Goal: Task Accomplishment & Management: Manage account settings

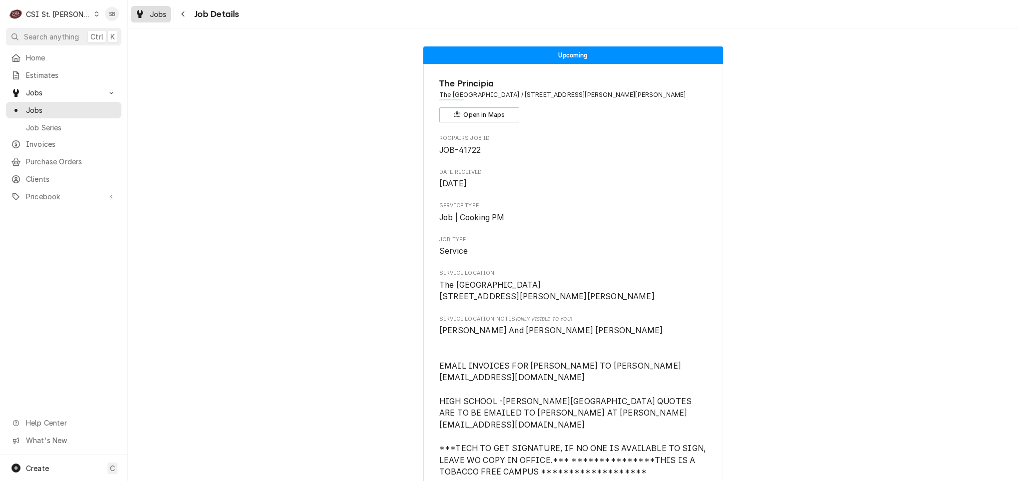
click at [162, 10] on span "Jobs" at bounding box center [158, 14] width 17 height 10
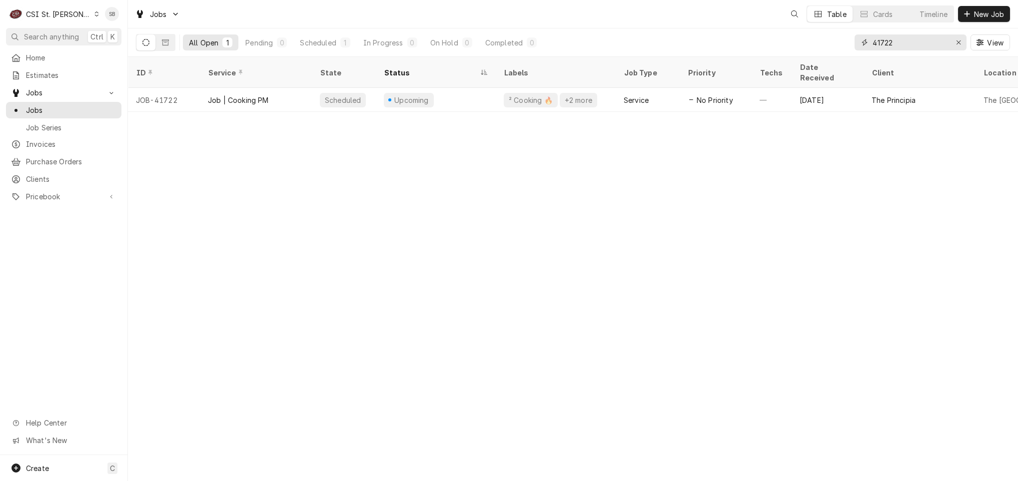
click at [887, 38] on input "41722" at bounding box center [910, 42] width 75 height 16
click at [886, 38] on input "41722" at bounding box center [910, 42] width 75 height 16
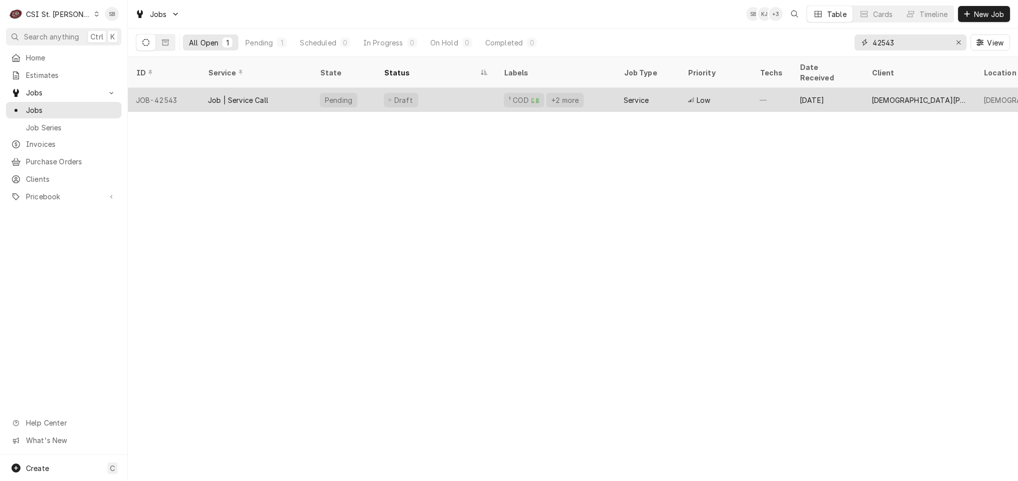
type input "42543"
click at [252, 95] on div "Job | Service Call" at bounding box center [238, 100] width 60 height 10
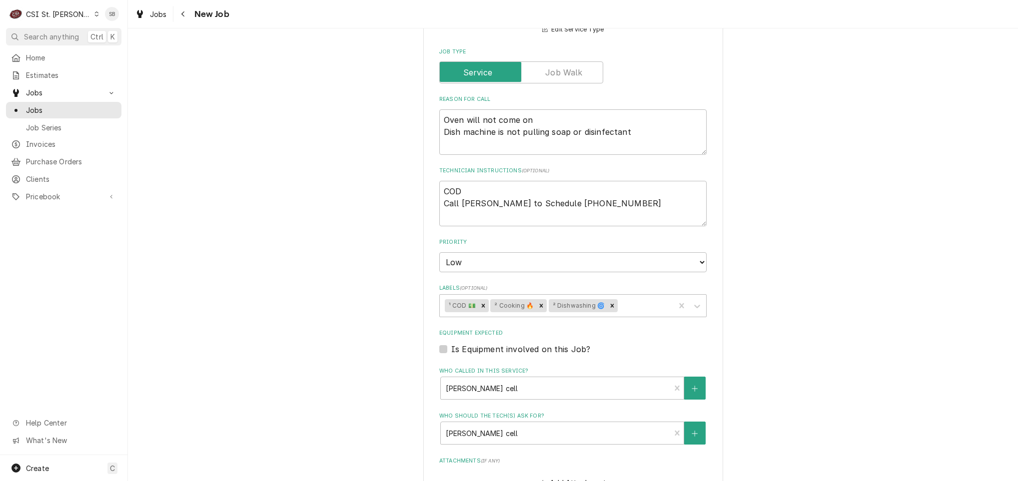
scroll to position [450, 0]
click at [630, 213] on textarea "COD Call Jeff to Schedule 314-960-1115" at bounding box center [572, 202] width 267 height 45
type textarea "x"
type textarea "COD Call Jeff to Schedule 314-960-1115"
type textarea "x"
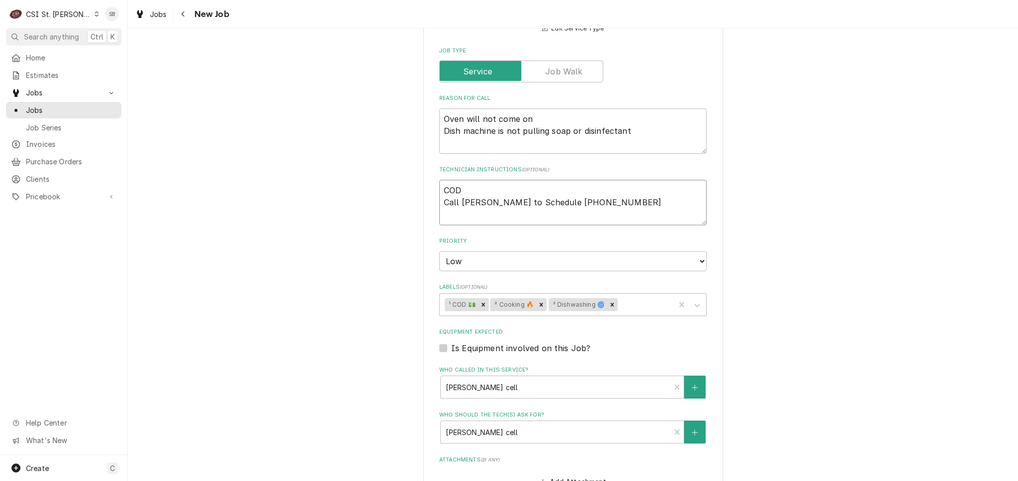
type textarea "COD Call Jeff to Schedule 314-960-1115"
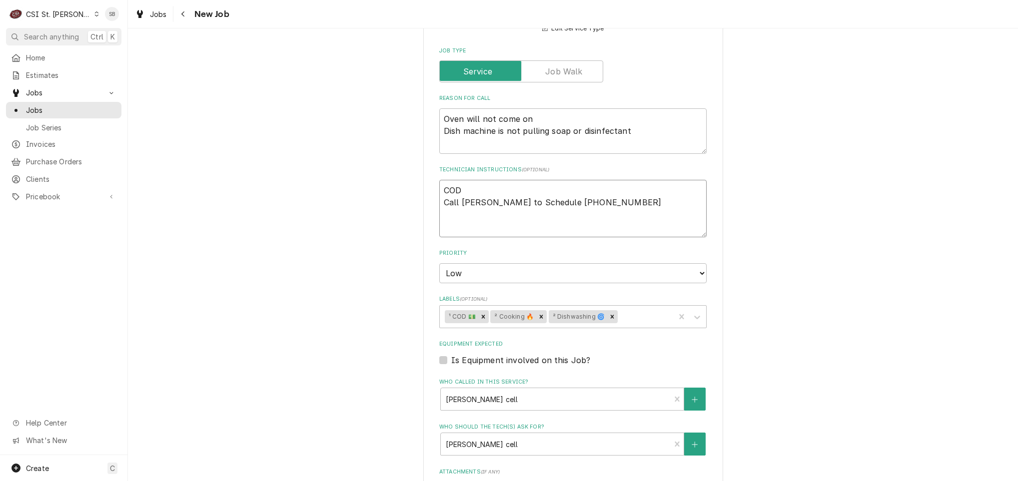
type textarea "x"
type textarea "COD Call Jeff to Schedule 314-960-1115 9"
type textarea "x"
type textarea "COD Call Jeff to Schedule 314-960-1115 9/"
type textarea "x"
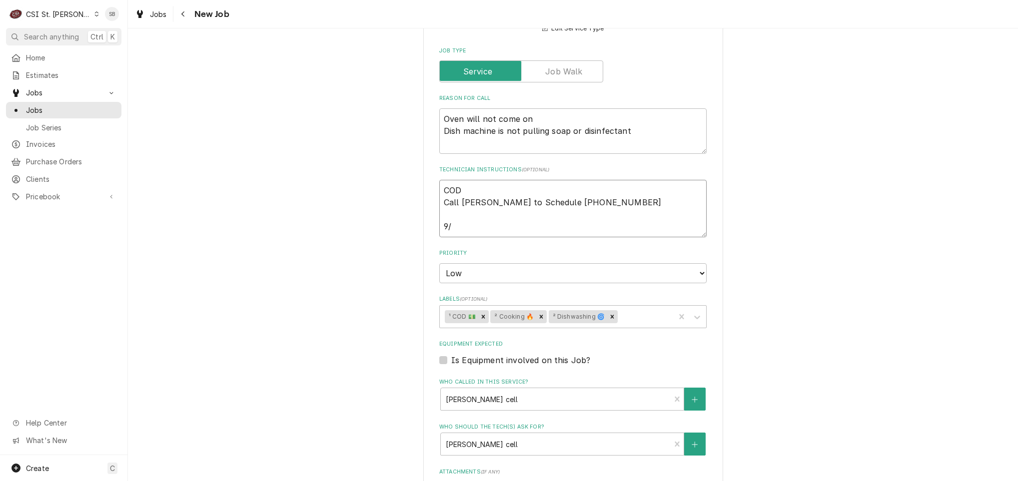
type textarea "COD Call Jeff to Schedule 314-960-1115 9/1"
type textarea "x"
type textarea "COD Call Jeff to Schedule 314-960-1115 9/11"
type textarea "x"
type textarea "COD Call Jeff to Schedule 314-960-1115 9/11"
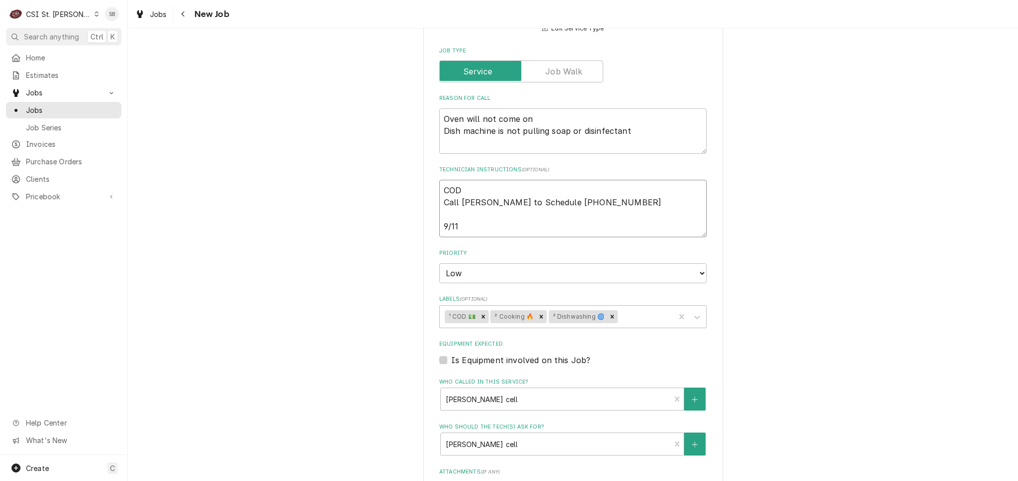
type textarea "x"
type textarea "COD Call Jeff to Schedule 314-960-1115 9/11 S"
type textarea "x"
type textarea "COD Call Jeff to Schedule 314-960-1115 9/11 SB"
type textarea "x"
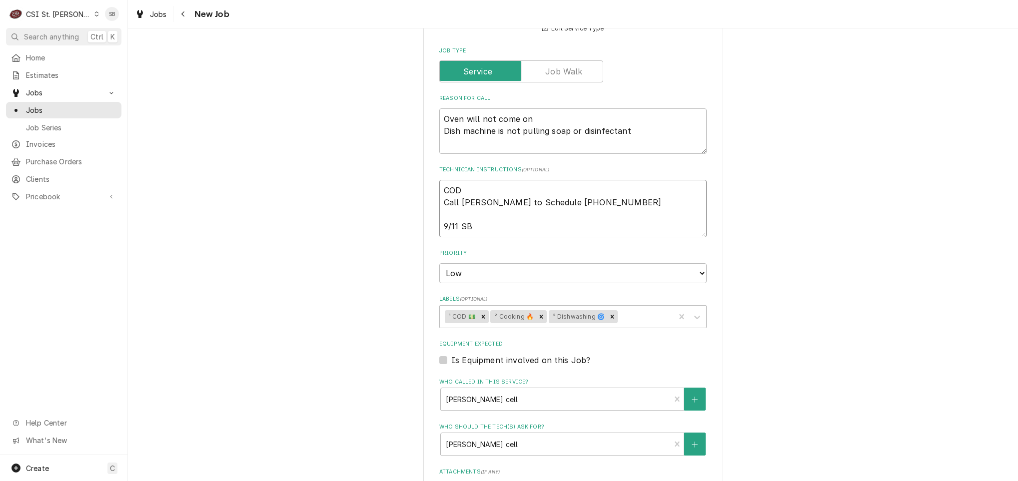
type textarea "COD Call Jeff to Schedule 314-960-1115 9/11 SB"
type textarea "x"
type textarea "COD Call Jeff to Schedule 314-960-1115 9/11 SB -"
type textarea "x"
type textarea "COD Call Jeff to Schedule 314-960-1115 9/11 SB -"
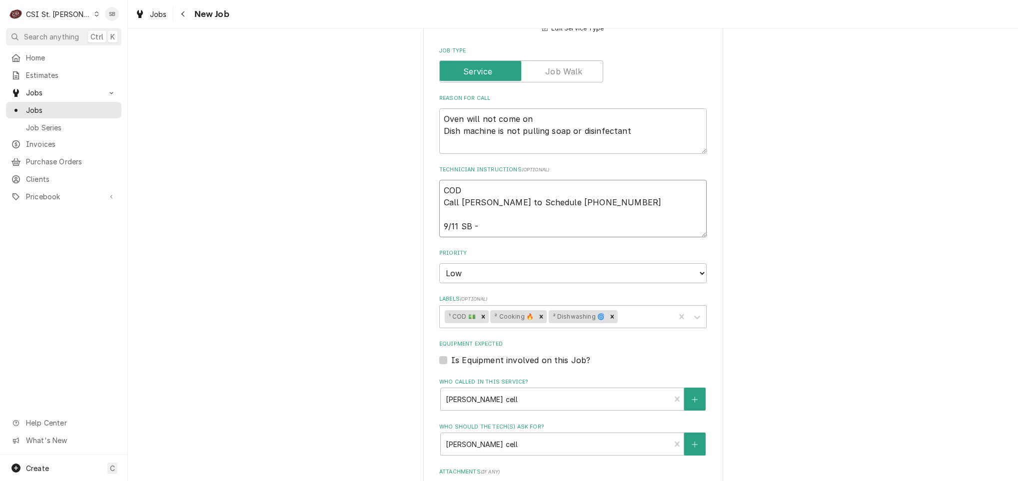
type textarea "x"
type textarea "COD Call Jeff to Schedule 314-960-1115 9/11 SB - p"
type textarea "x"
type textarea "COD Call Jeff to Schedule 314-960-1115 9/11 SB - per"
type textarea "x"
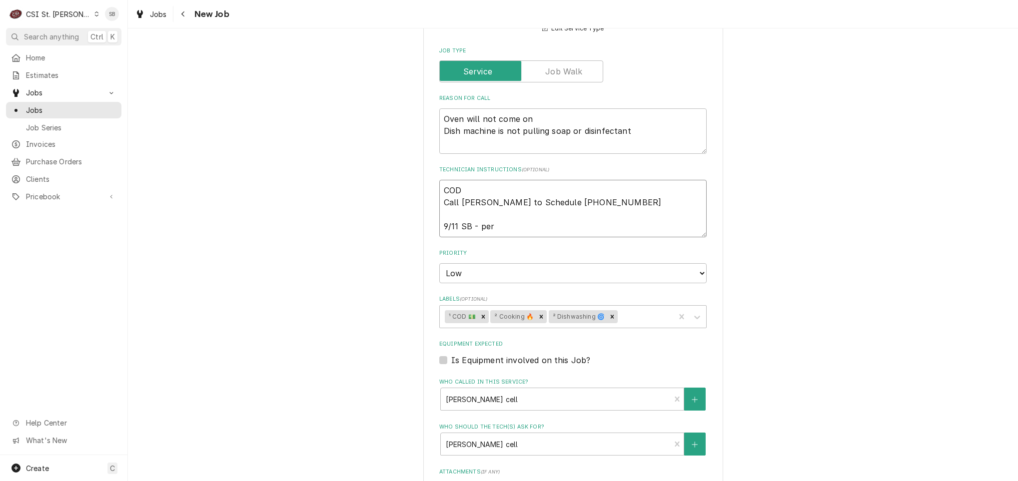
type textarea "COD Call Jeff to Schedule 314-960-1115 9/11 SB - per"
type textarea "x"
type textarea "COD Call Jeff to Schedule 314-960-1115 9/11 SB - per J"
type textarea "x"
type textarea "COD Call Jeff to Schedule 314-960-1115 9/11 SB - per Je"
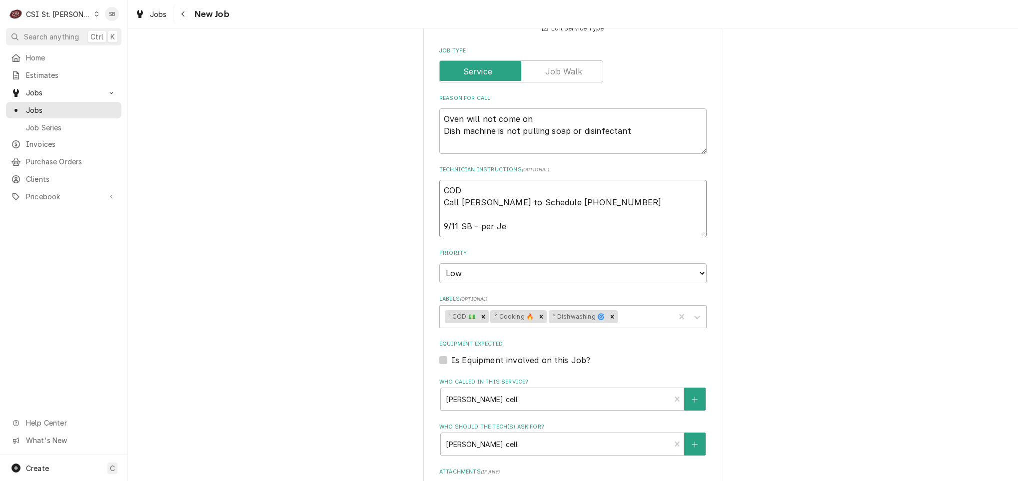
type textarea "x"
type textarea "COD Call Jeff to Schedule 314-960-1115 9/11 SB - per Jef"
type textarea "x"
type textarea "COD Call Jeff to Schedule 314-960-1115 9/11 SB - per Jeff"
type textarea "x"
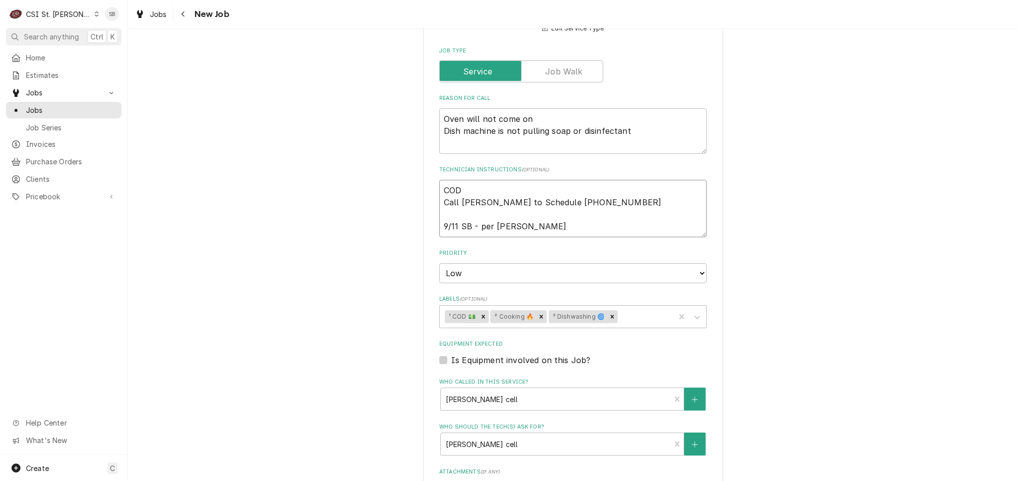
type textarea "COD Call Jeff to Schedule 314-960-1115 9/11 SB - per Jeff"
type textarea "x"
type textarea "COD Call Jeff to Schedule 314-960-1115 9/11 SB - per Jeff o"
type textarea "x"
type textarea "COD Call Jeff to Schedule 314-960-1115 9/11 SB - per Jeff ok"
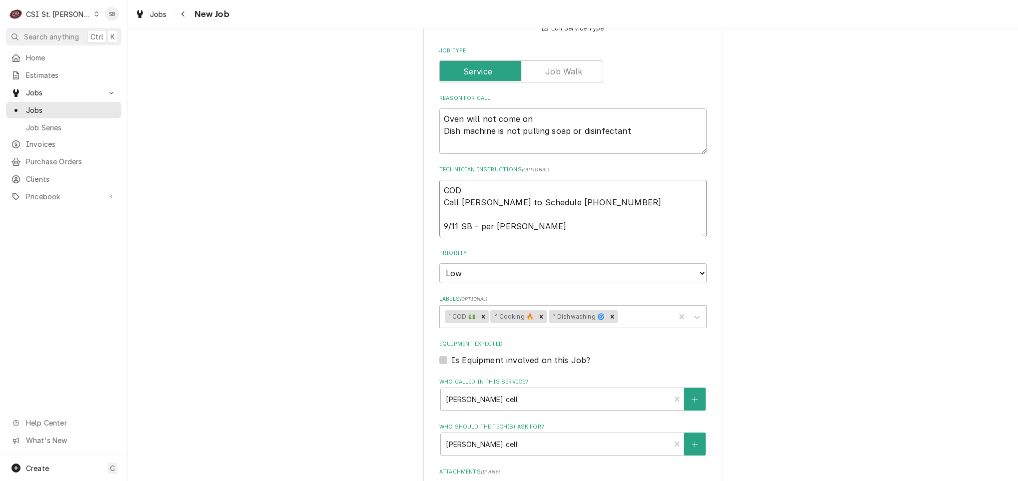
type textarea "x"
type textarea "COD Call Jeff to Schedule 314-960-1115 9/11 SB - per Jeff ok"
type textarea "x"
type textarea "COD Call Jeff to Schedule 314-960-1115 9/11 SB - per Jeff ok t"
type textarea "x"
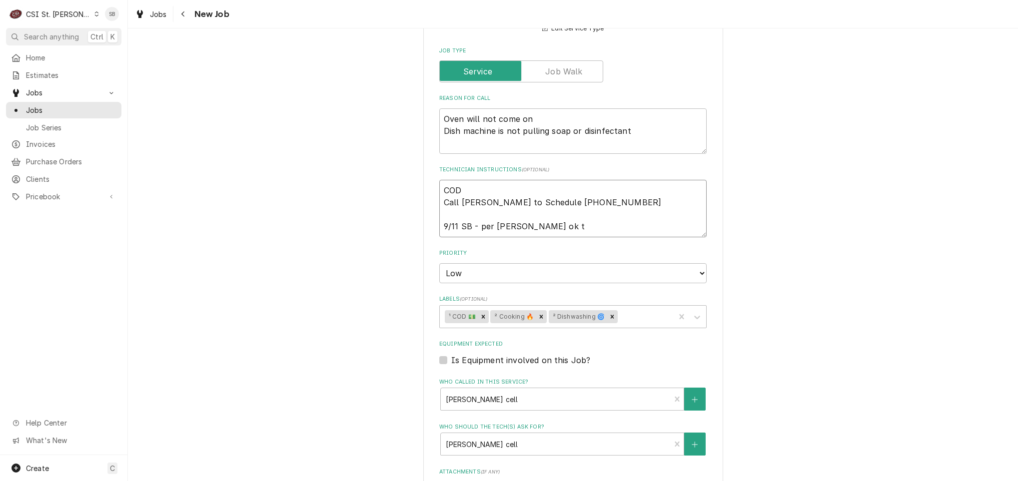
type textarea "COD Call Jeff to Schedule 314-960-1115 9/11 SB - per Jeff ok to"
type textarea "x"
type textarea "COD Call Jeff to Schedule 314-960-1115 9/11 SB - per Jeff ok to"
type textarea "x"
type textarea "COD Call Jeff to Schedule 314-960-1115 9/11 SB - per Jeff ok to s"
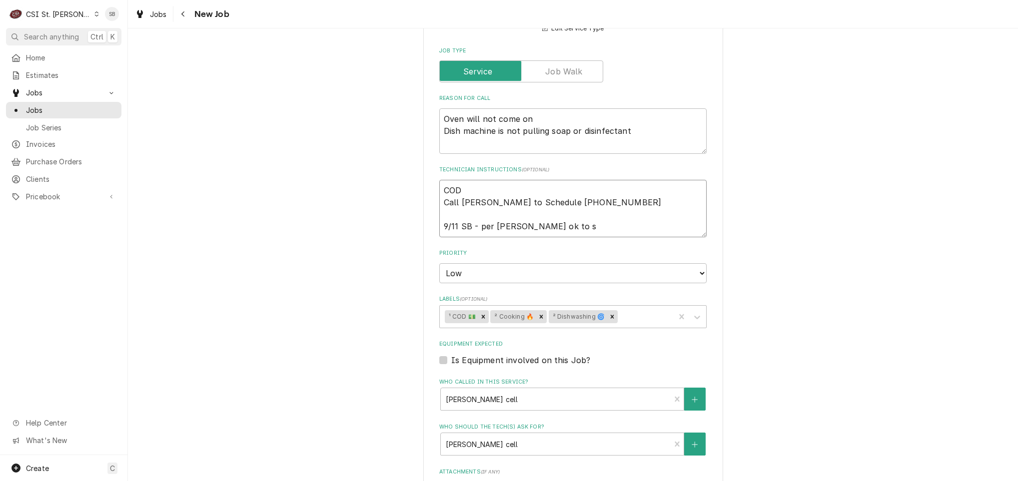
type textarea "x"
type textarea "COD Call Jeff to Schedule 314-960-1115 9/11 SB - per Jeff ok to se"
type textarea "x"
type textarea "COD Call Jeff to Schedule 314-960-1115 9/11 SB - per Jeff ok to sen"
type textarea "x"
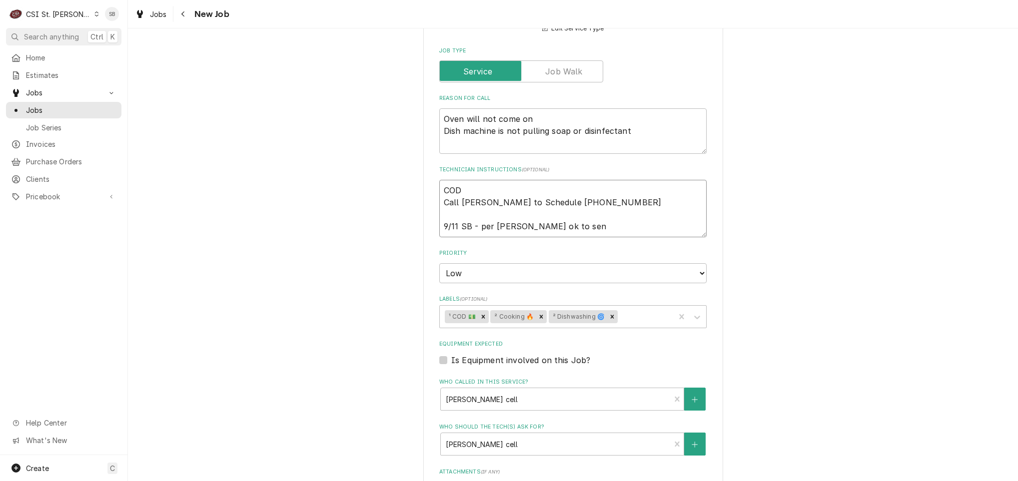
type textarea "COD Call Jeff to Schedule 314-960-1115 9/11 SB - per Jeff ok to send"
type textarea "x"
type textarea "COD Call Jeff to Schedule 314-960-1115 9/11 SB - per Jeff ok to send"
type textarea "x"
type textarea "COD Call Jeff to Schedule 314-960-1115 9/11 SB - per Jeff ok to send te"
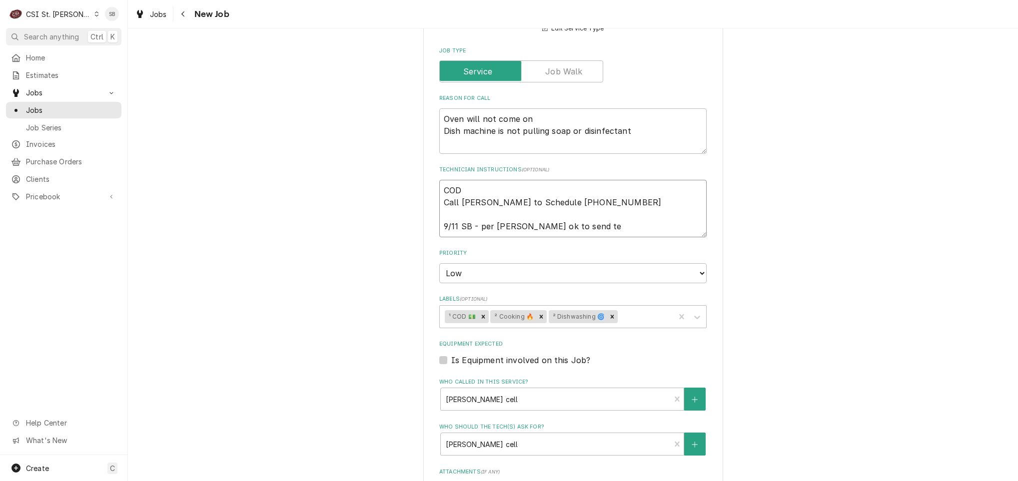
type textarea "x"
type textarea "COD Call Jeff to Schedule 314-960-1115 9/11 SB - per Jeff ok to send tef"
type textarea "x"
type textarea "COD Call Jeff to Schedule 314-960-1115 9/11 SB - per Jeff ok to send tefh"
type textarea "x"
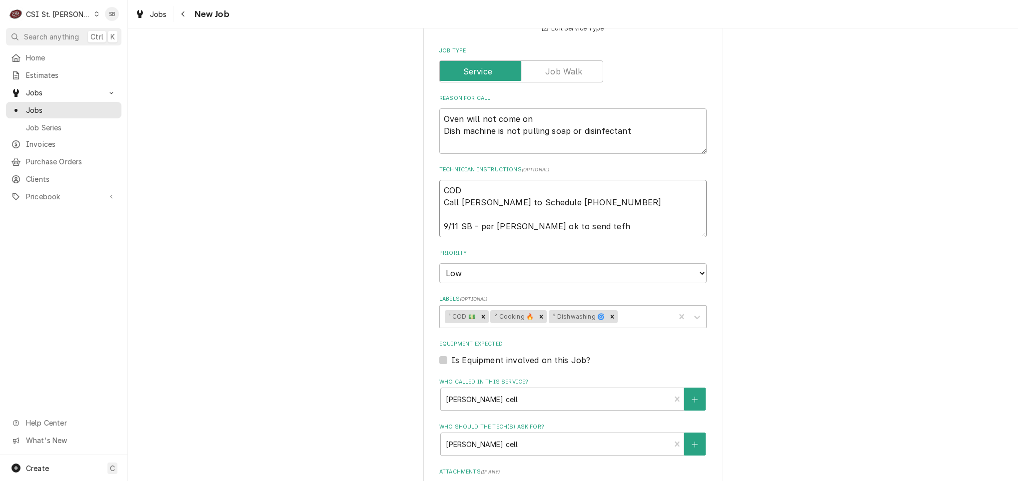
type textarea "COD Call Jeff to Schedule 314-960-1115 9/11 SB - per Jeff ok to send tefh,"
type textarea "x"
type textarea "COD Call Jeff to Schedule 314-960-1115 9/11 SB - per Jeff ok to send tefh,"
type textarea "x"
type textarea "COD Call Jeff to Schedule 314-960-1115 9/11 SB - per Jeff ok to send tefh, a"
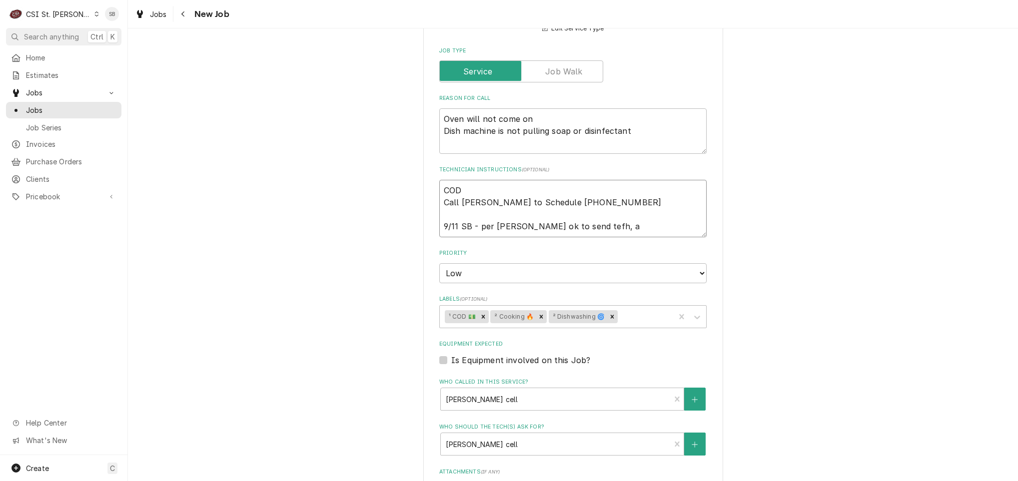
type textarea "x"
type textarea "COD Call Jeff to Schedule 314-960-1115 9/11 SB - per Jeff ok to send tefh, ad"
type textarea "x"
type textarea "COD Call Jeff to Schedule 314-960-1115 9/11 SB - per Jeff ok to send tefh, adv"
type textarea "x"
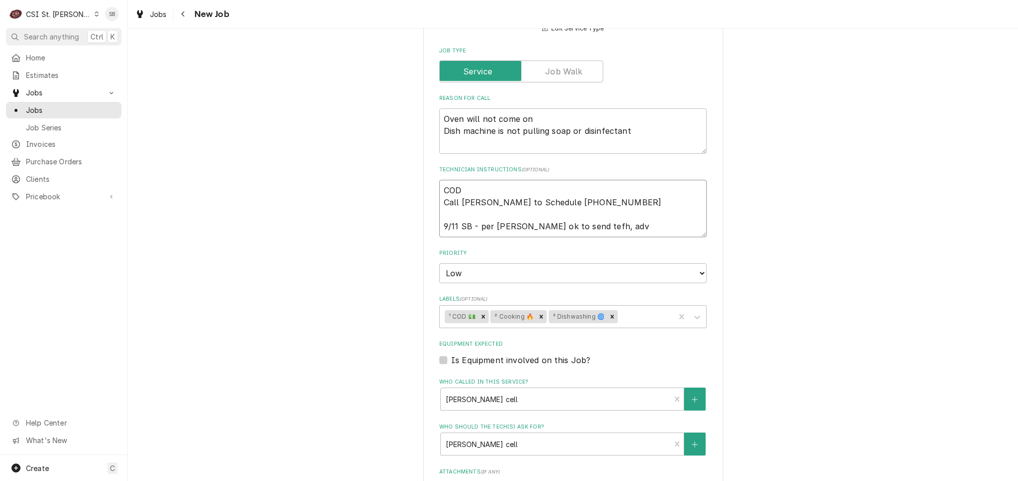
type textarea "COD Call Jeff to Schedule 314-960-1115 9/11 SB - per Jeff ok to send tefh, ad"
type textarea "x"
type textarea "COD Call Jeff to Schedule 314-960-1115 9/11 SB - per Jeff ok to send tefh, a"
type textarea "x"
type textarea "COD Call Jeff to Schedule 314-960-1115 9/11 SB - per Jeff ok to send tefh,"
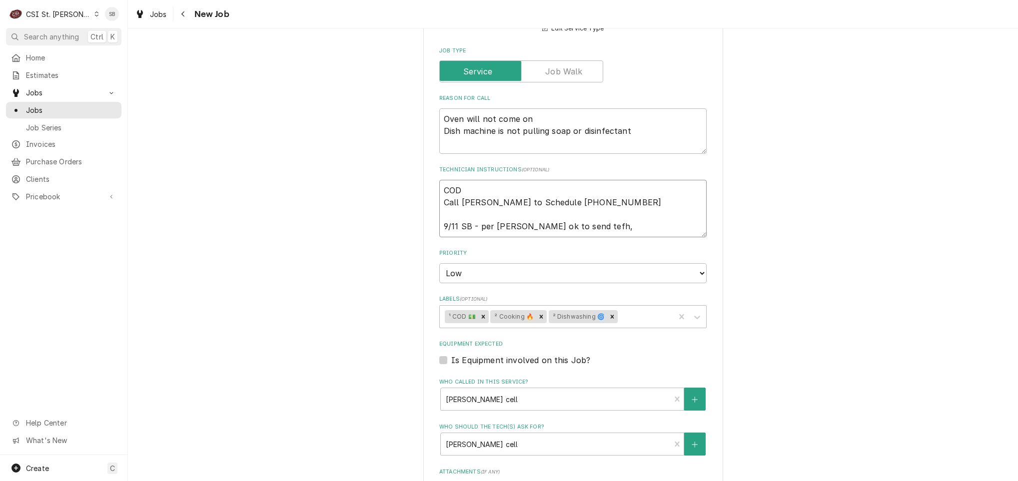
type textarea "x"
type textarea "COD Call Jeff to Schedule 314-960-1115 9/11 SB - per Jeff ok to send tefh,"
type textarea "x"
type textarea "COD Call Jeff to Schedule 314-960-1115 9/11 SB - per Jeff ok to send tefh"
type textarea "x"
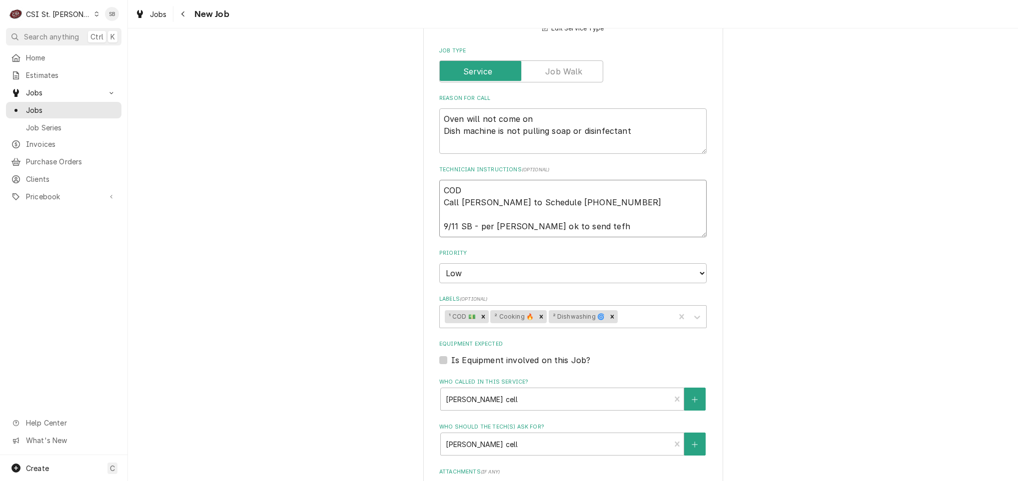
type textarea "COD Call Jeff to Schedule 314-960-1115 9/11 SB - per Jeff ok to send tef"
type textarea "x"
type textarea "COD Call Jeff to Schedule 314-960-1115 9/11 SB - per Jeff ok to send te"
type textarea "x"
type textarea "COD Call Jeff to Schedule 314-960-1115 9/11 SB - per Jeff ok to send tec"
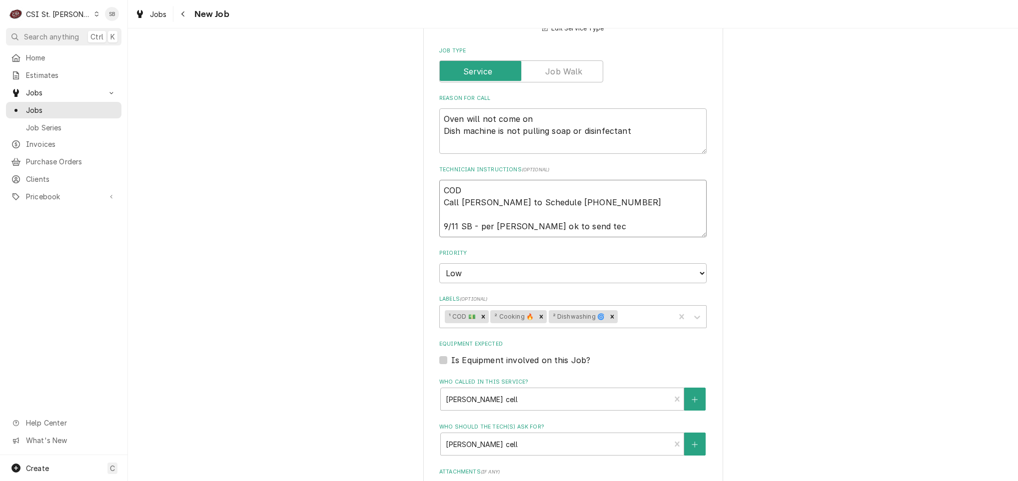
type textarea "x"
type textarea "COD Call Jeff to Schedule 314-960-1115 9/11 SB - per Jeff ok to send tech"
type textarea "x"
type textarea "COD Call Jeff to Schedule 314-960-1115 9/11 SB - per Jeff ok to send tech,"
type textarea "x"
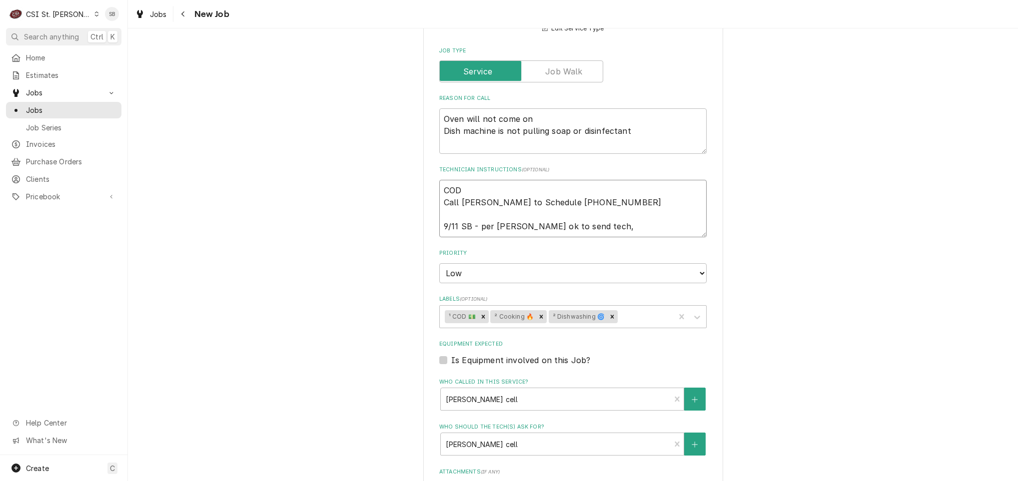
type textarea "COD Call Jeff to Schedule 314-960-1115 9/11 SB - per Jeff ok to send tech, a"
type textarea "x"
type textarea "COD Call Jeff to Schedule 314-960-1115 9/11 SB - per Jeff ok to send tech, ad"
type textarea "x"
type textarea "COD Call Jeff to Schedule 314-960-1115 9/11 SB - per Jeff ok to send tech, adv"
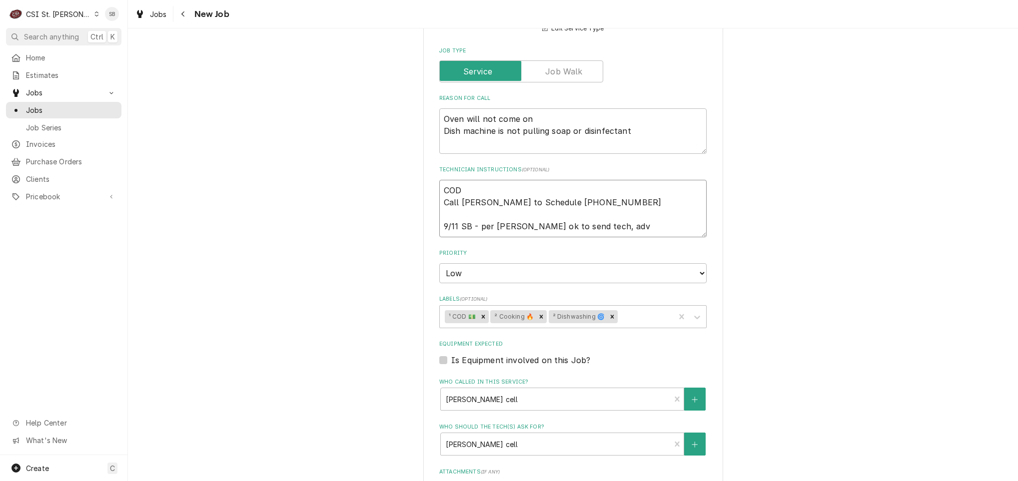
type textarea "x"
type textarea "COD Call Jeff to Schedule 314-960-1115 9/11 SB - per Jeff ok to send tech, advi"
type textarea "x"
type textarea "COD Call Jeff to Schedule 314-960-1115 9/11 SB - per Jeff ok to send tech, advi…"
type textarea "x"
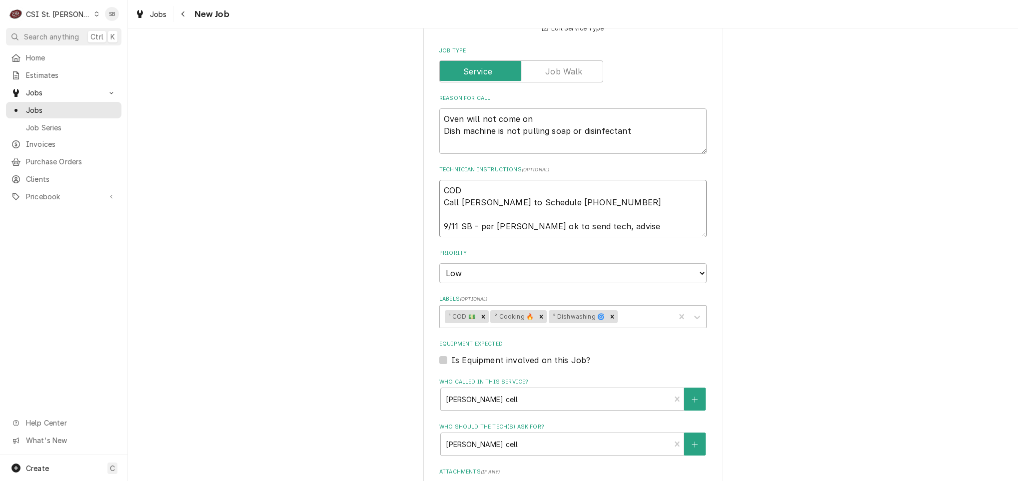
type textarea "COD Call Jeff to Schedule 314-960-1115 9/11 SB - per Jeff ok to send tech, advi…"
type textarea "x"
type textarea "COD Call Jeff to Schedule 314-960-1115 9/11 SB - per Jeff ok to send tech, advi…"
type textarea "x"
type textarea "COD Call Jeff to Schedule 314-960-1115 9/11 SB - per Jeff ok to send tech, advi…"
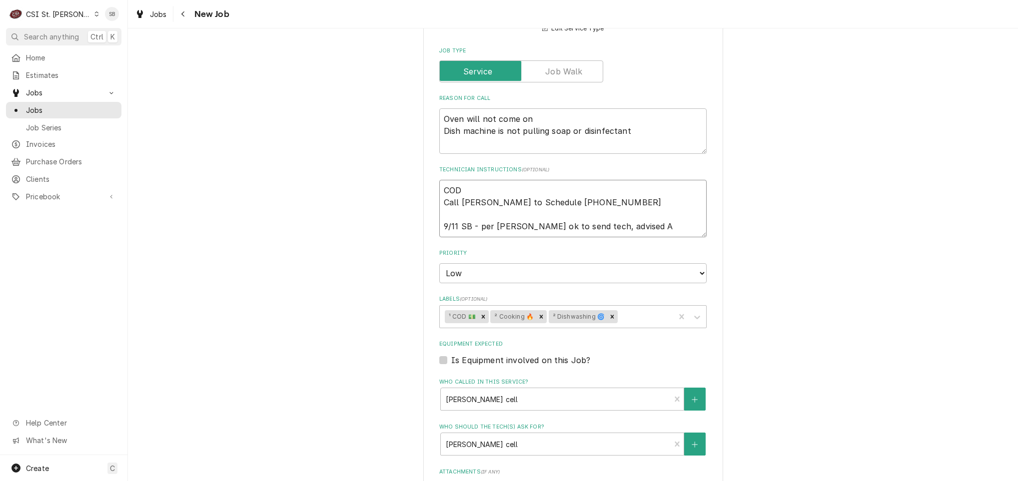
type textarea "x"
type textarea "COD Call Jeff to Schedule 314-960-1115 9/11 SB - per Jeff ok to send tech, advi…"
type textarea "x"
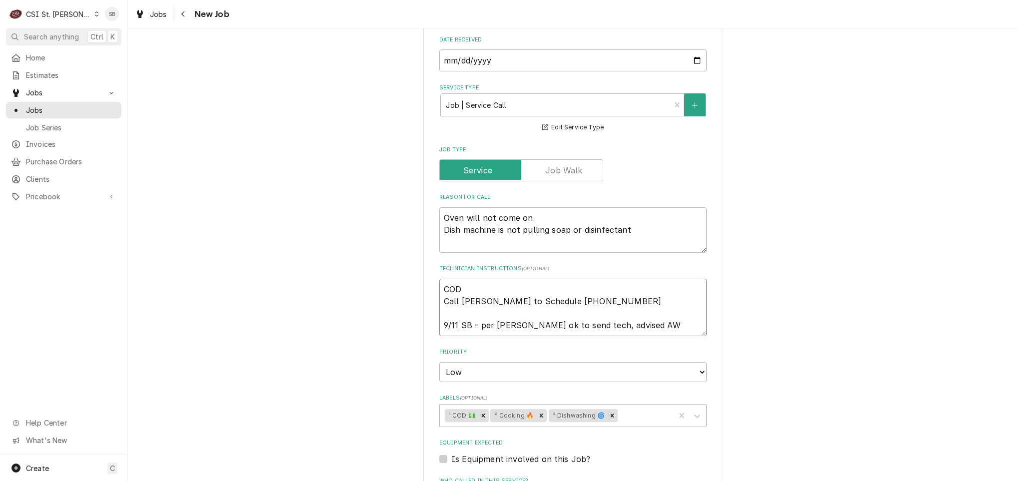
scroll to position [726, 0]
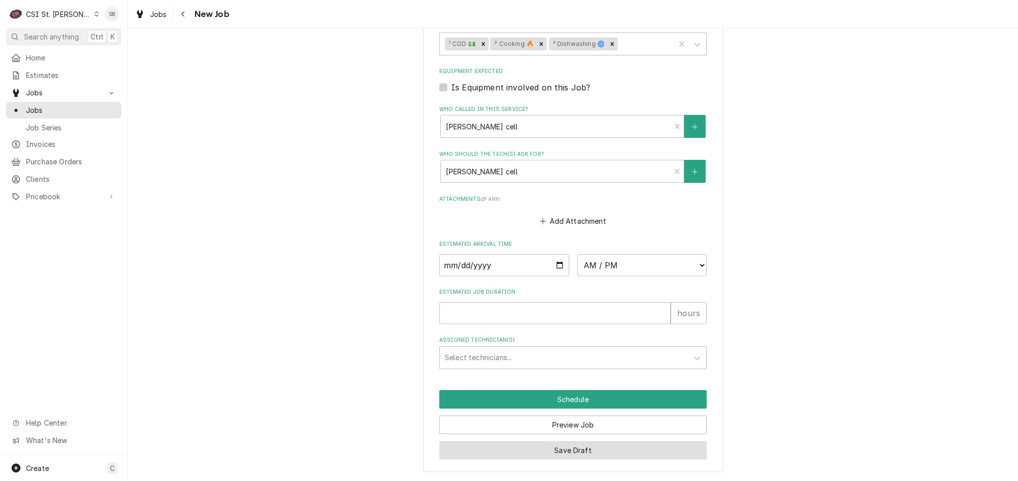
type textarea "COD Call Jeff to Schedule 314-960-1115 9/11 SB - per Jeff ok to send tech, advi…"
click at [630, 453] on button "Save Draft" at bounding box center [572, 450] width 267 height 18
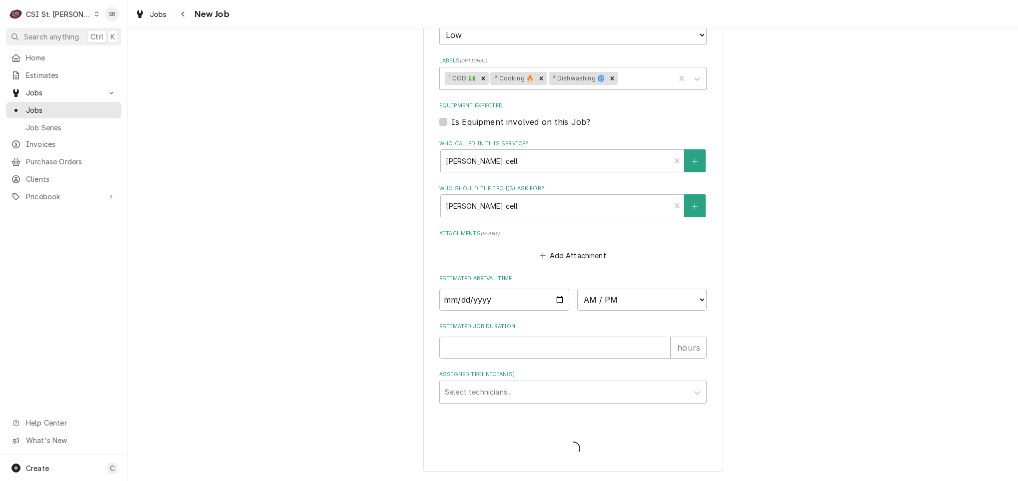
scroll to position [690, 0]
type textarea "x"
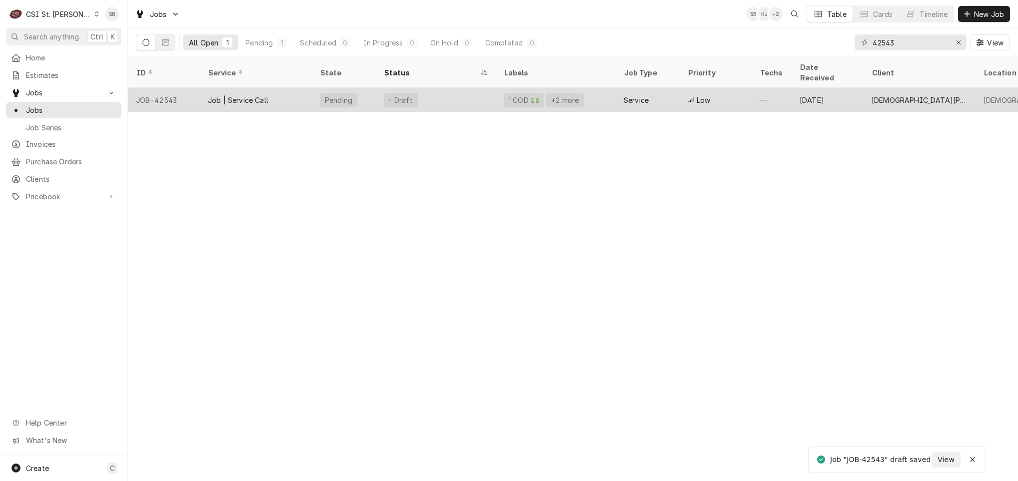
drag, startPoint x: 270, startPoint y: 81, endPoint x: 309, endPoint y: 81, distance: 39.0
click at [271, 88] on div "Job | Service Call" at bounding box center [256, 100] width 112 height 24
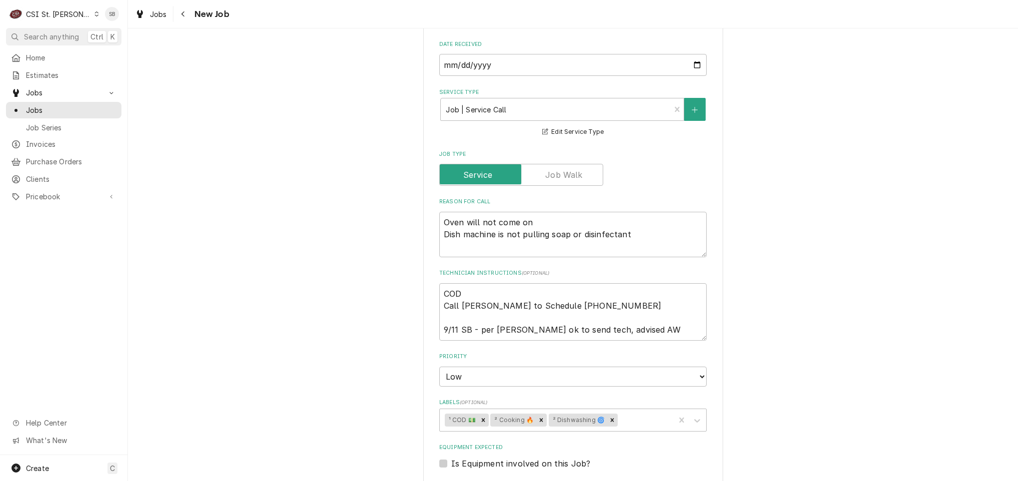
scroll to position [600, 0]
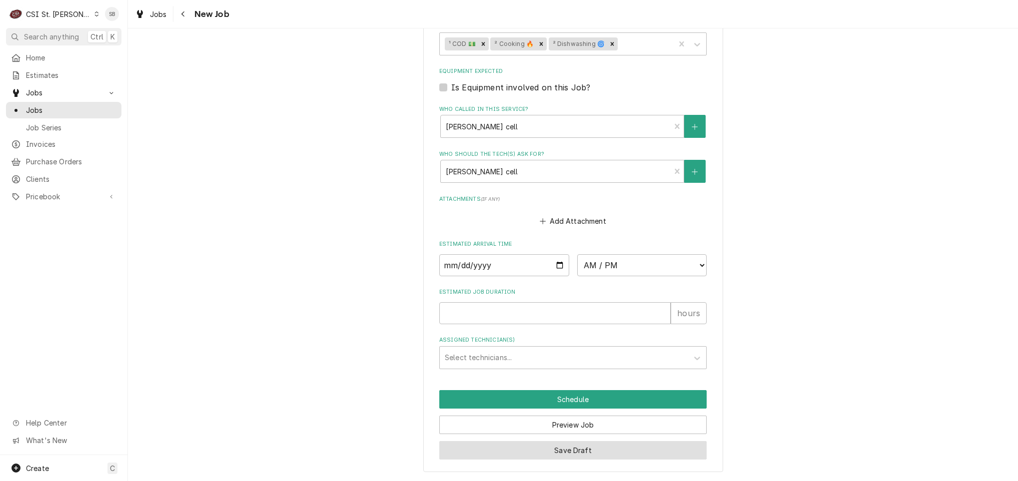
click at [500, 457] on button "Save Draft" at bounding box center [572, 450] width 267 height 18
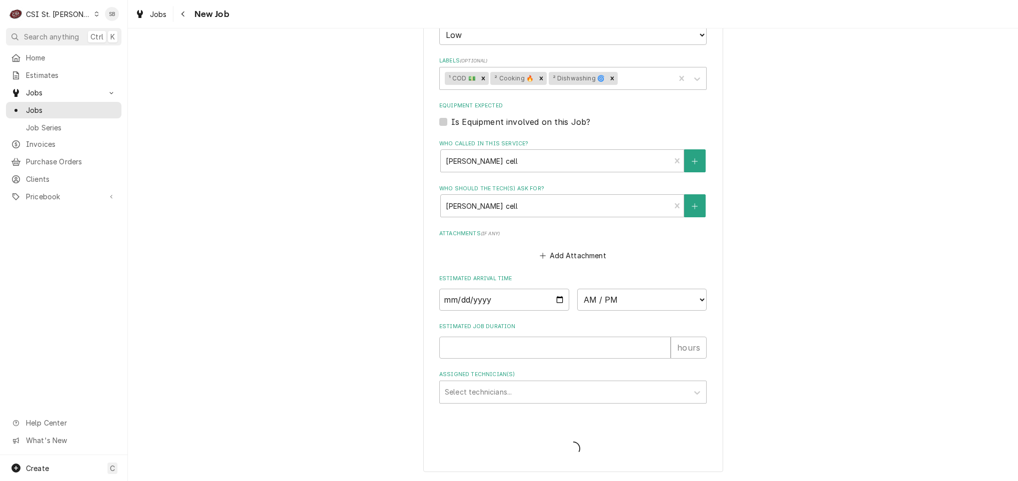
type textarea "x"
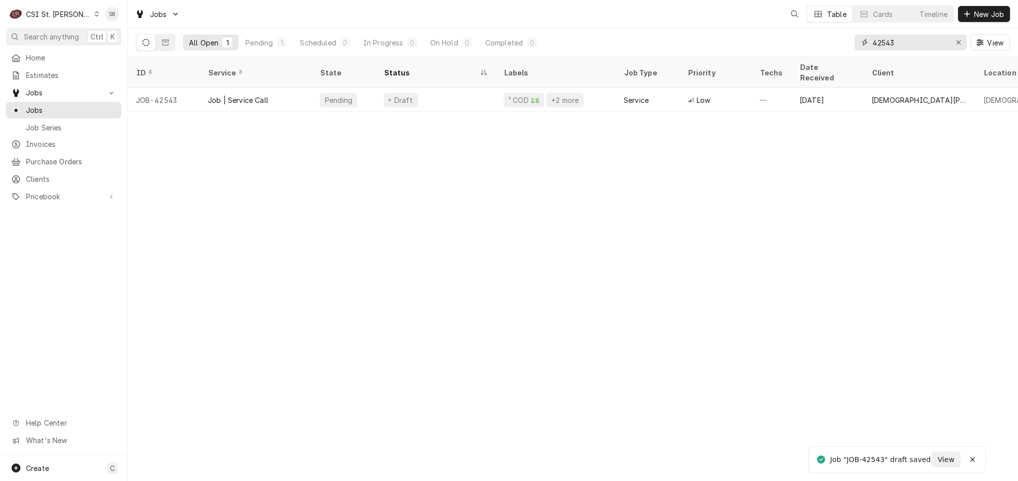
click at [875, 36] on input "42543" at bounding box center [910, 42] width 75 height 16
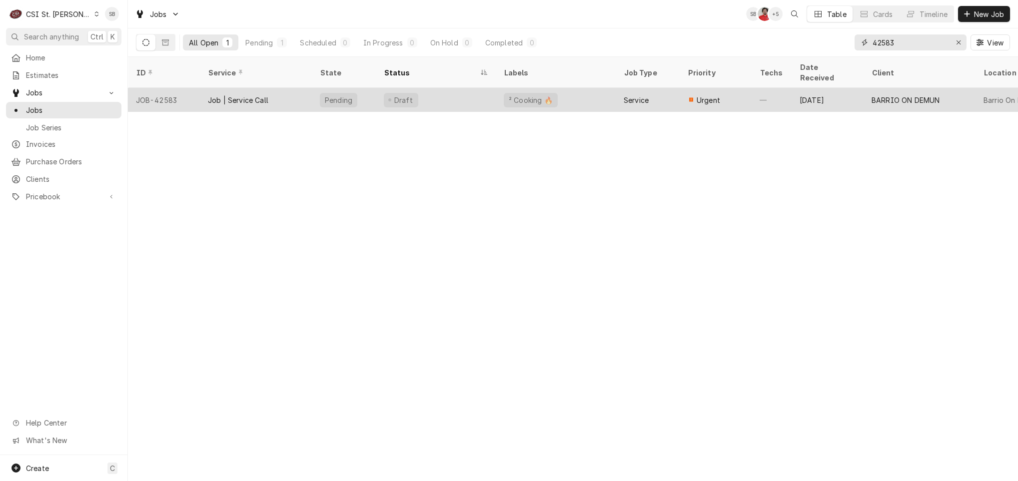
type input "42583"
click at [255, 93] on div "Job | Service Call" at bounding box center [256, 100] width 112 height 24
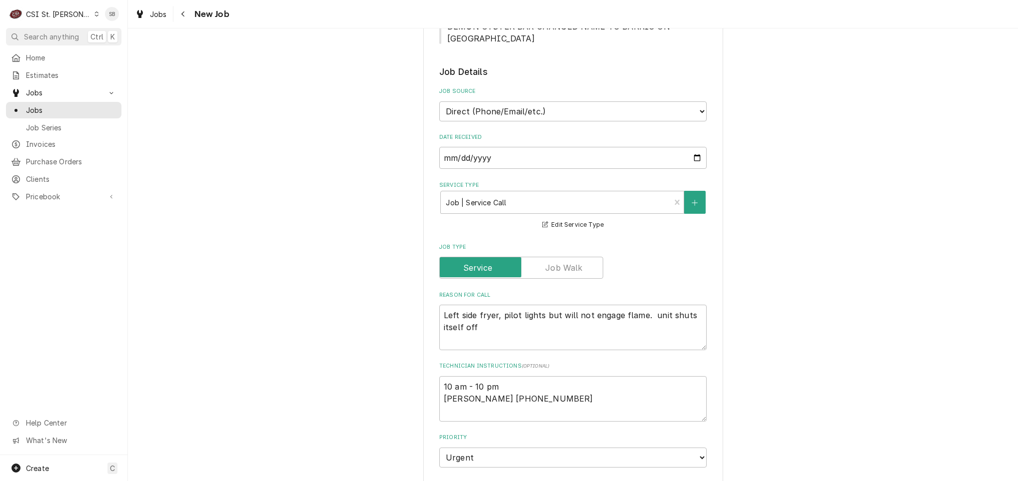
scroll to position [375, 0]
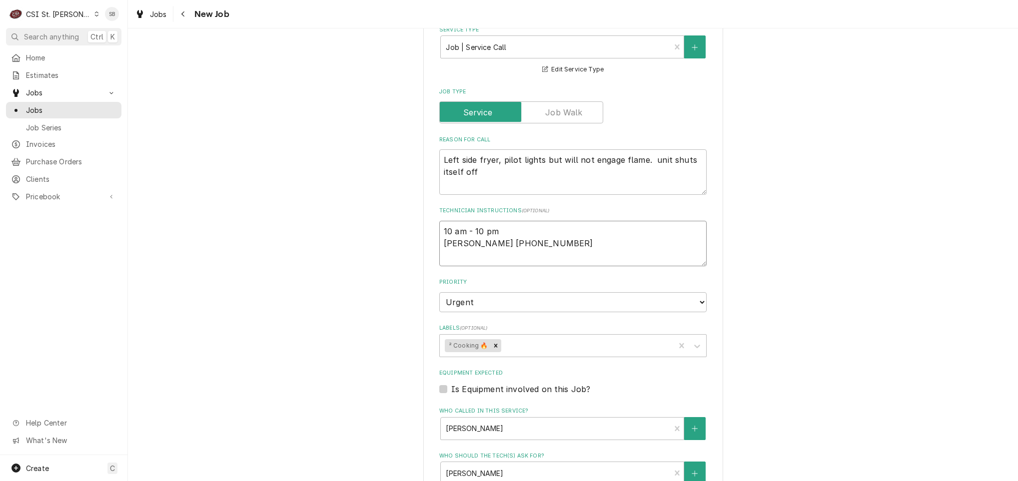
click at [562, 242] on textarea "10 am - 10 pm [PERSON_NAME] [PHONE_NUMBER]" at bounding box center [572, 243] width 267 height 45
type textarea "x"
type textarea "10 am - 10 pm [PERSON_NAME] [PHONE_NUMBER]"
type textarea "x"
type textarea "10 am - 10 pm [PERSON_NAME] [PHONE_NUMBER]"
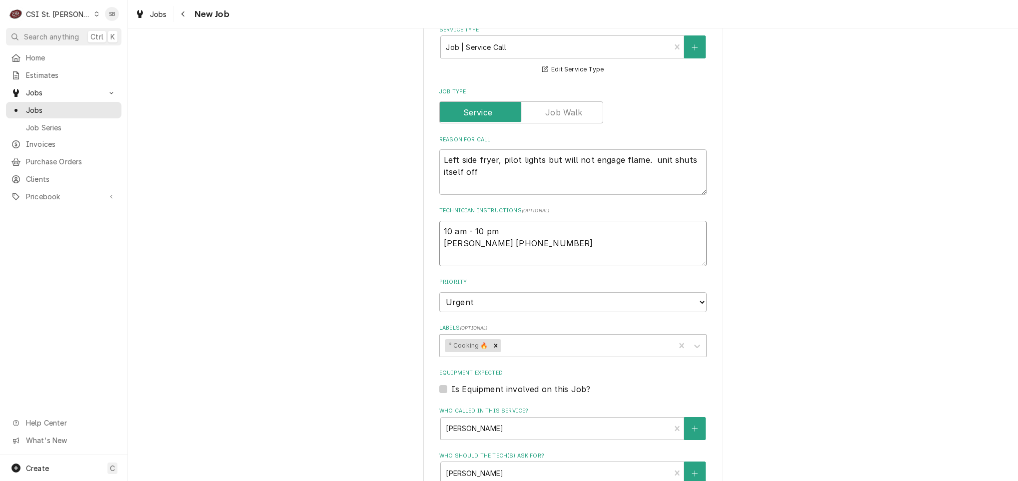
type textarea "x"
type textarea "10 am - 10 pm [PERSON_NAME] [PHONE_NUMBER]"
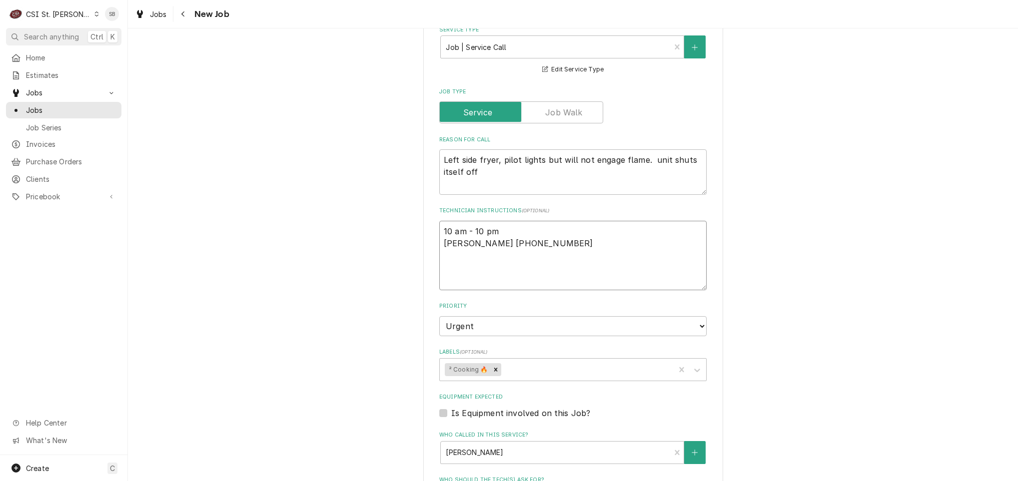
type textarea "x"
type textarea "10 am - 10 pm Dan 314-479-1130 9"
type textarea "x"
type textarea "10 am - 10 pm Dan 314-479-1130 9/"
type textarea "x"
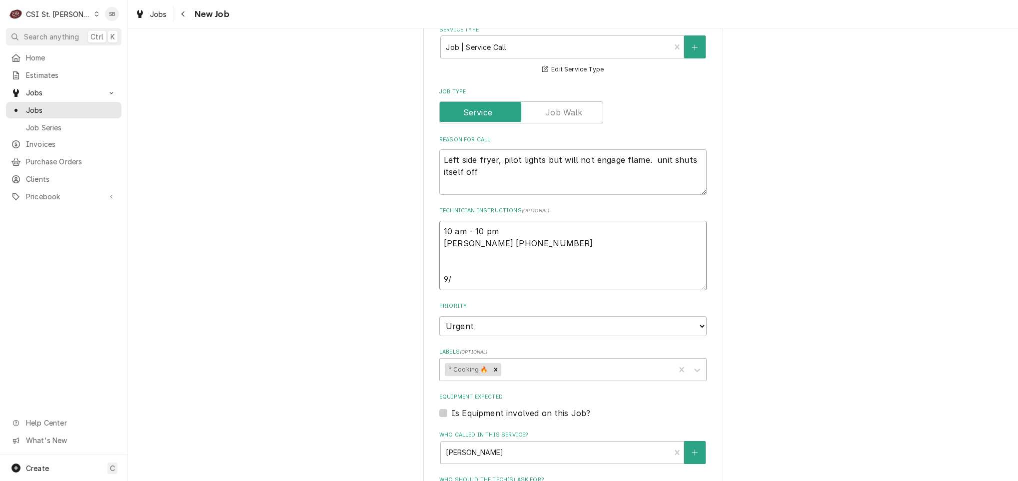
type textarea "10 am - 10 pm Dan 314-479-1130 9/1"
type textarea "x"
type textarea "10 am - 10 pm Dan 314-479-1130 9/11"
type textarea "x"
type textarea "10 am - 10 pm Dan 314-479-1130 9/11"
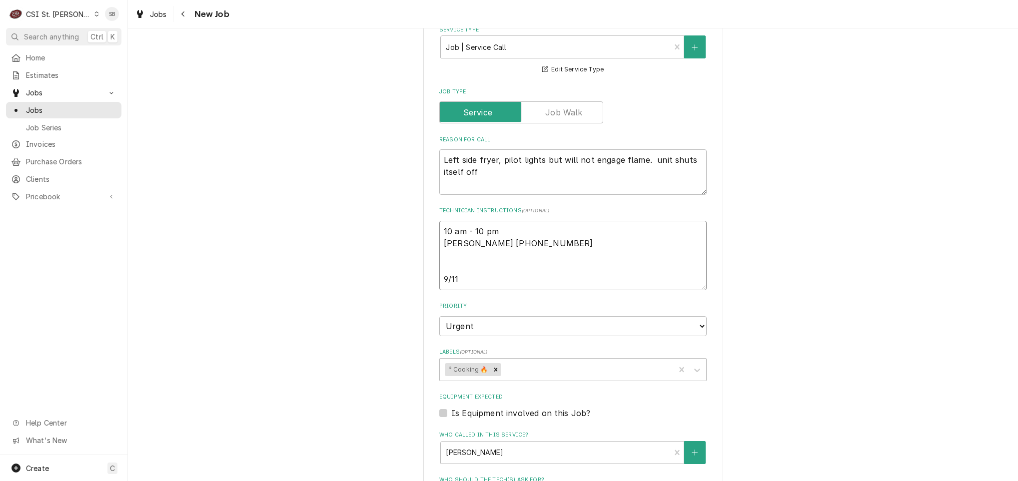
drag, startPoint x: 506, startPoint y: 265, endPoint x: 501, endPoint y: 266, distance: 5.0
click at [502, 270] on textarea "10 am - 10 pm Dan 314-479-1130 9/11" at bounding box center [572, 255] width 267 height 69
type textarea "x"
type textarea "10 am - 10 pm Dan 314-479-1130 9/11"
type textarea "x"
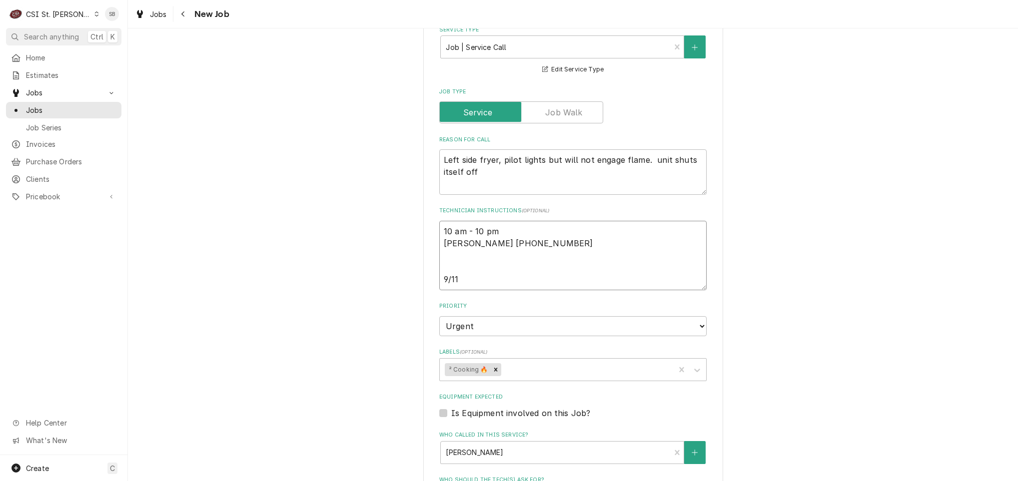
type textarea "10 am - 10 pm Dan 314-479-1130 9/11 S"
type textarea "x"
type textarea "10 am - 10 pm Dan 314-479-1130 9/11 SB"
type textarea "x"
type textarea "10 am - 10 pm Dan 314-479-1130 9/11 SB"
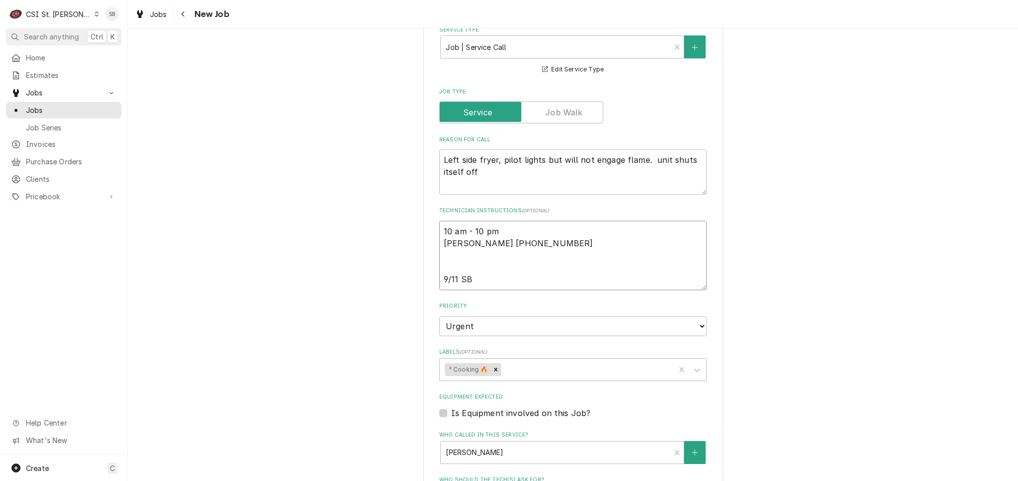
type textarea "x"
type textarea "10 am - 10 pm Dan 314-479-1130 9/11 SB -"
type textarea "x"
type textarea "10 am - 10 pm Dan 314-479-1130 9/11 SB -"
type textarea "x"
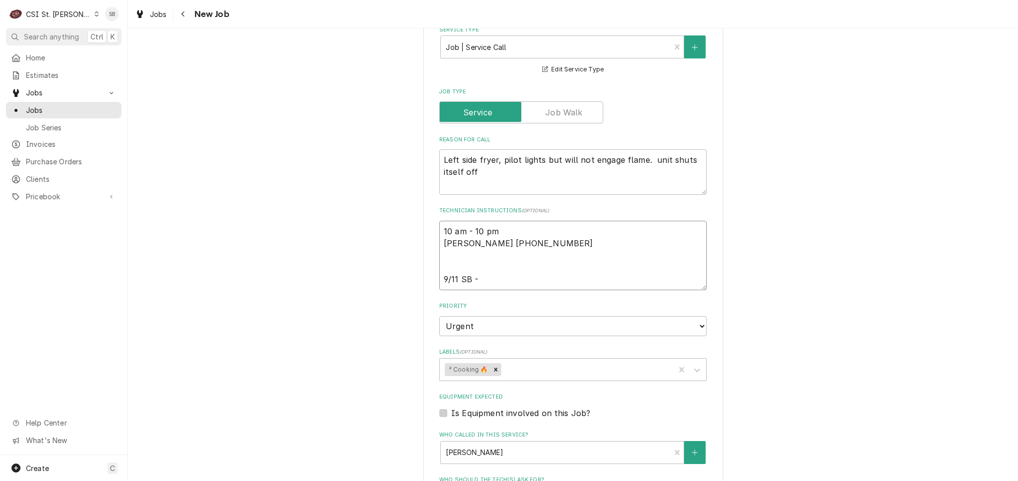
type textarea "10 am - 10 pm Dan 314-479-1130 9/11 SB - p"
type textarea "x"
type textarea "10 am - 10 pm Dan 314-479-1130 9/11 SB - pe"
type textarea "x"
type textarea "10 am - 10 pm Dan 314-479-1130 9/11 SB - per"
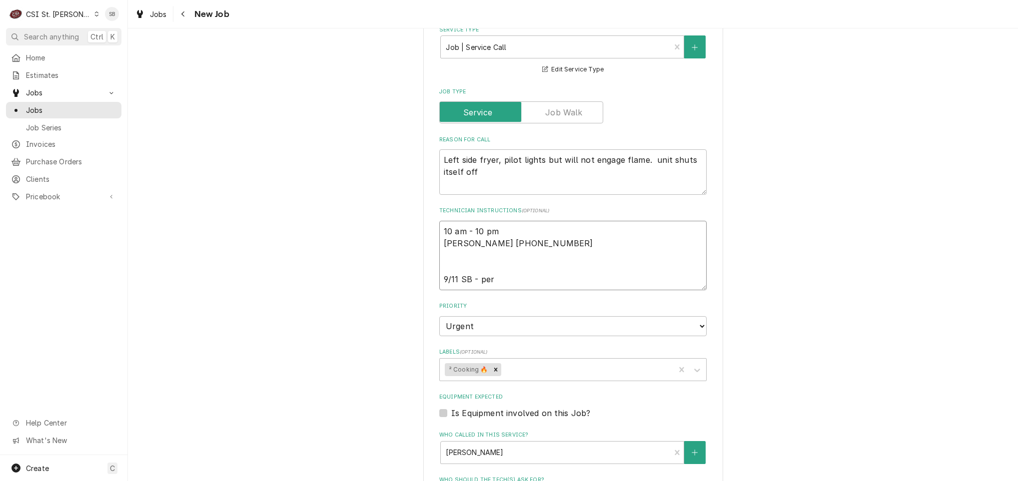
type textarea "x"
type textarea "10 am - 10 pm Dan 314-479-1130 9/11 SB - per"
type textarea "x"
type textarea "10 am - 10 pm Dan 314-479-1130 9/11 SB - per D"
type textarea "x"
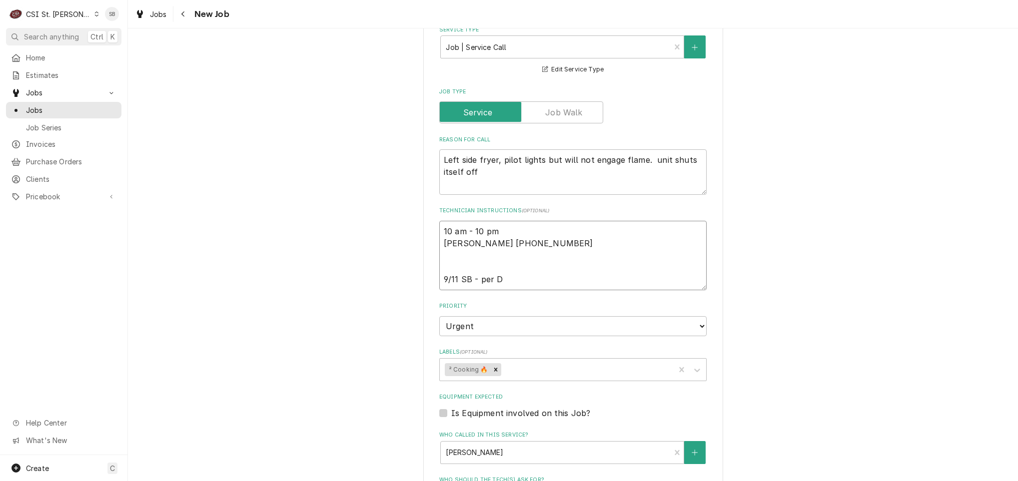
type textarea "10 am - 10 pm Dan 314-479-1130 9/11 SB - per Da"
type textarea "x"
type textarea "10 am - 10 pm Dan 314-479-1130 9/11 SB - per Dan"
type textarea "x"
type textarea "10 am - 10 pm Dan 314-479-1130 9/11 SB - per Dan,"
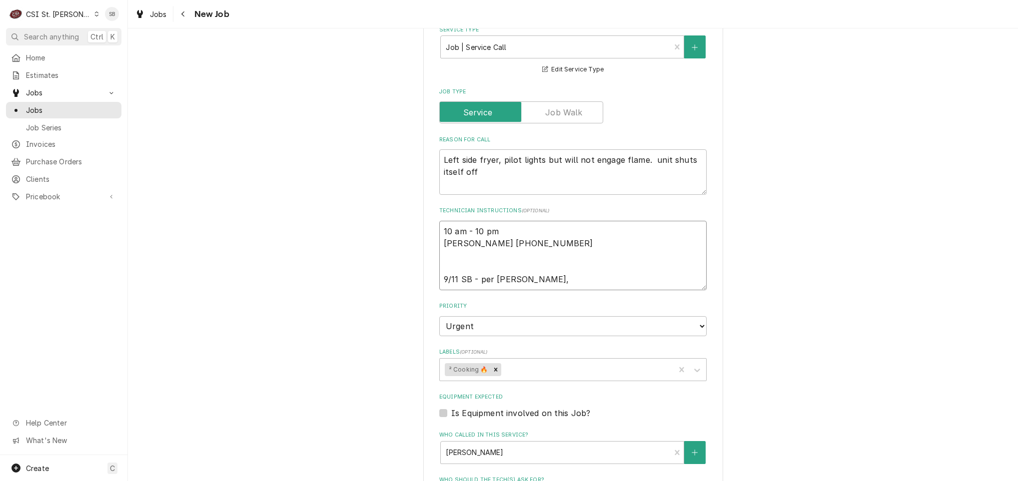
type textarea "x"
type textarea "10 am - 10 pm Dan 314-479-1130 9/11 SB - per Dan, o"
type textarea "x"
type textarea "10 am - 10 pm Dan 314-479-1130 9/11 SB - per Dan, ok"
type textarea "x"
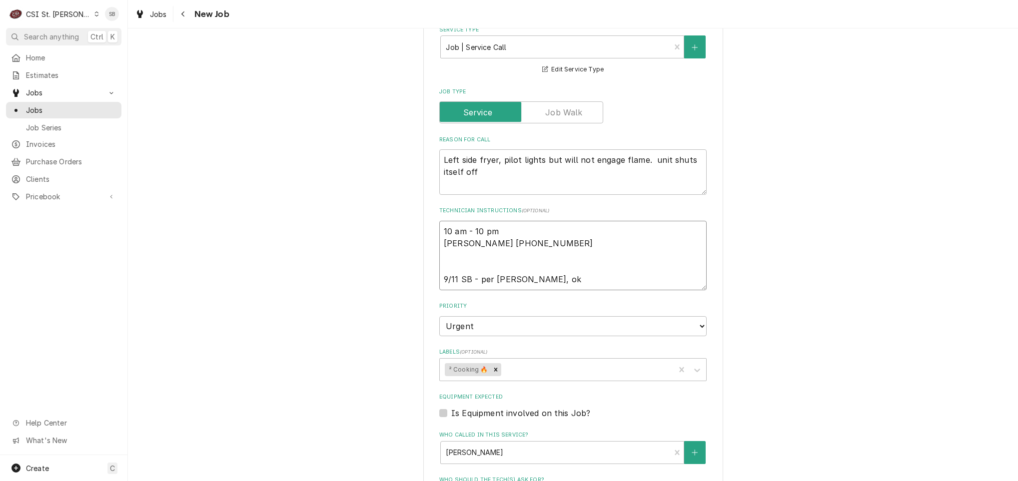
type textarea "10 am - 10 pm Dan 314-479-1130 9/11 SB - per Dan, ok t"
type textarea "x"
type textarea "10 am - 10 pm Dan 314-479-1130 9/11 SB - per Dan, ok to"
type textarea "x"
type textarea "10 am - 10 pm Dan 314-479-1130 9/11 SB - per Dan, ok to"
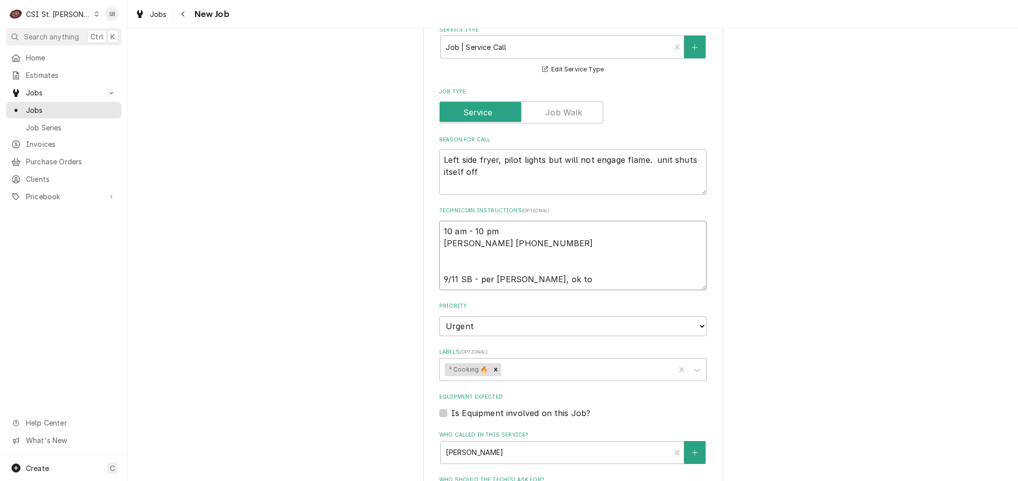
type textarea "x"
type textarea "10 am - 10 pm Dan 314-479-1130 9/11 SB - per Dan, ok to s"
type textarea "x"
type textarea "10 am - 10 pm Dan 314-479-1130 9/11 SB - per Dan, ok to se"
type textarea "x"
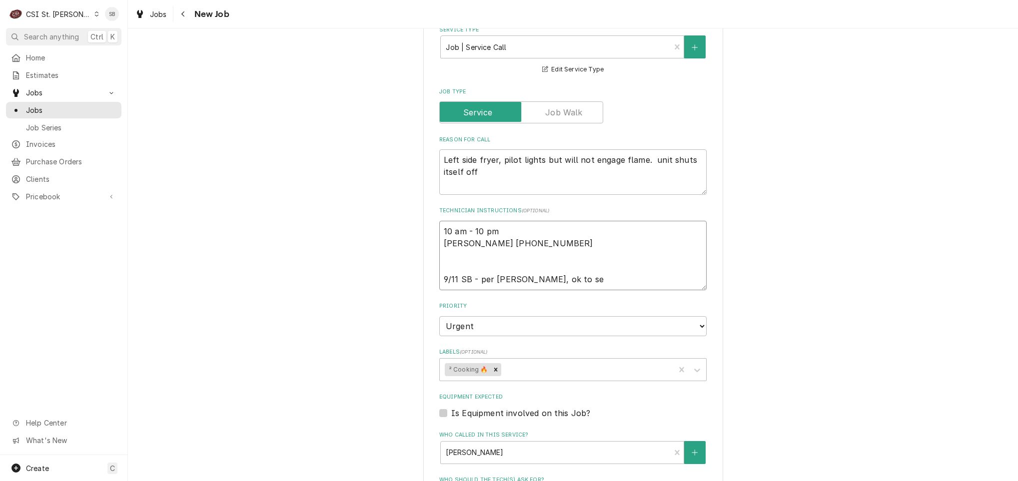
type textarea "10 am - 10 pm Dan 314-479-1130 9/11 SB - per Dan, ok to sen"
type textarea "x"
type textarea "10 am - 10 pm Dan 314-479-1130 9/11 SB - per Dan, ok to send"
type textarea "x"
type textarea "10 am - 10 pm Dan 314-479-1130 9/11 SB - per Dan, ok to send"
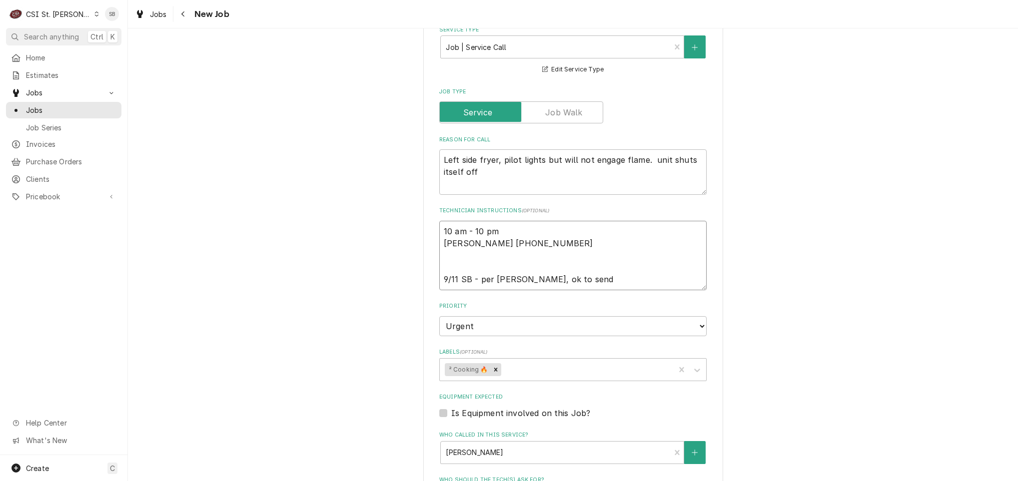
type textarea "x"
type textarea "10 am - 10 pm Dan 314-479-1130 9/11 SB - per Dan, ok to send t"
type textarea "x"
type textarea "10 am - 10 pm Dan 314-479-1130 9/11 SB - per Dan, ok to send te"
type textarea "x"
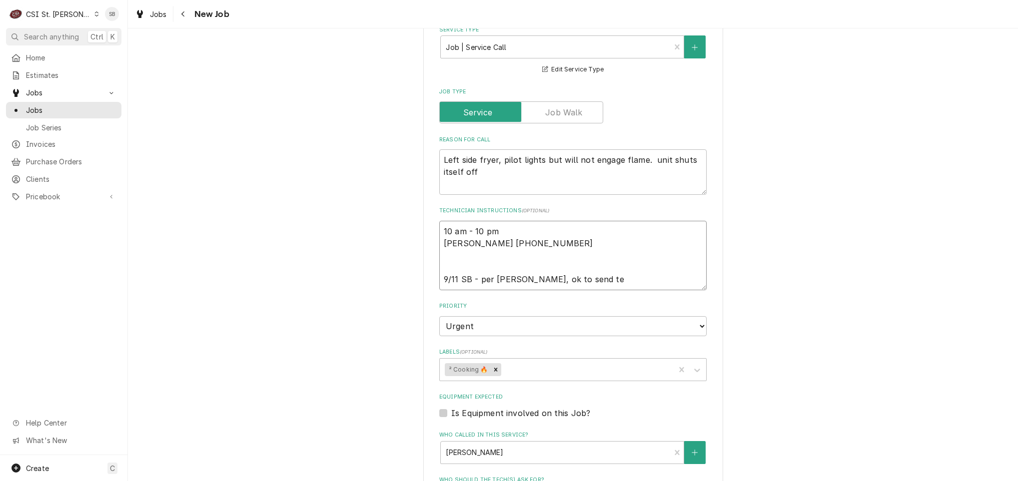
type textarea "10 am - 10 pm Dan 314-479-1130 9/11 SB - per Dan, ok to send tec"
type textarea "x"
type textarea "10 am - 10 pm Dan 314-479-1130 9/11 SB - per Dan, ok to send tech"
type textarea "x"
type textarea "10 am - 10 pm Dan 314-479-1130 9/11 SB - per Dan, ok to send tech."
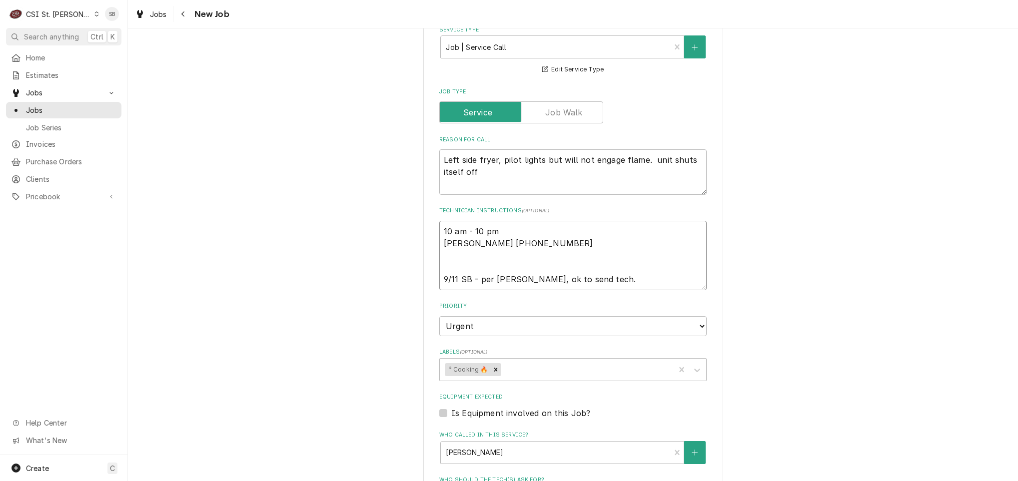
type textarea "x"
type textarea "10 am - 10 pm Dan 314-479-1130 9/11 SB - per Dan, ok to send tech."
type textarea "x"
type textarea "10 am - 10 pm Dan 314-479-1130 9/11 SB - per Dan, ok to send tech. a"
type textarea "x"
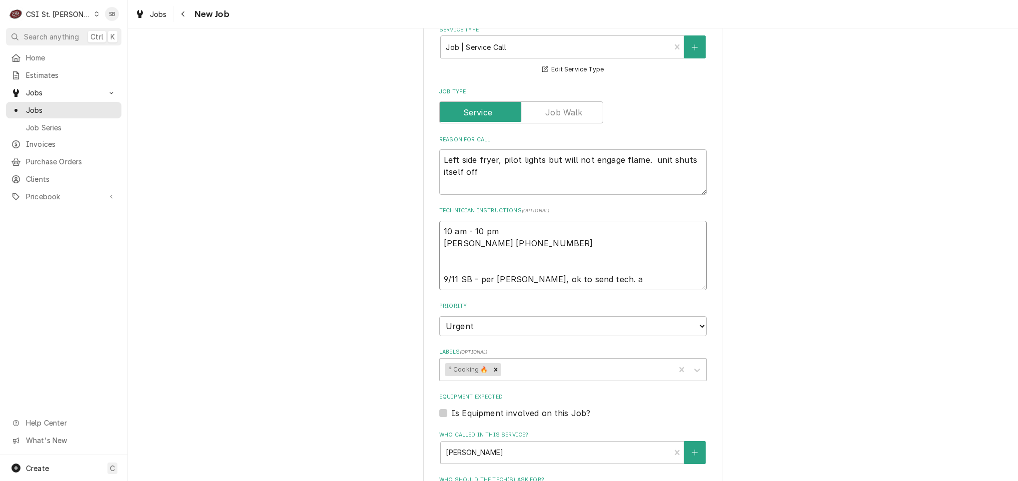
type textarea "10 am - 10 pm Dan 314-479-1130 9/11 SB - per Dan, ok to send tech. ad"
type textarea "x"
type textarea "10 am - 10 pm Dan 314-479-1130 9/11 SB - per Dan, ok to send tech. adv"
type textarea "x"
type textarea "10 am - 10 pm Dan 314-479-1130 9/11 SB - per Dan, ok to send tech. advi"
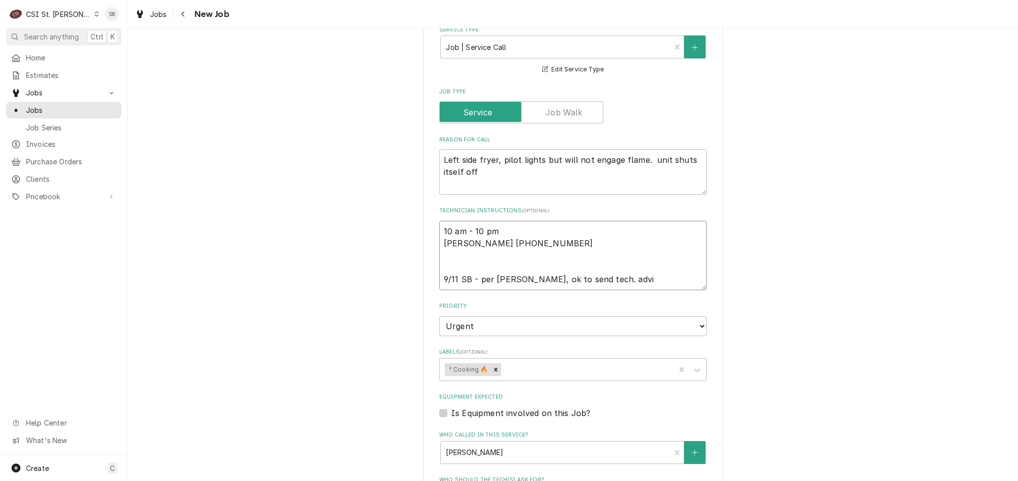
type textarea "x"
type textarea "10 am - 10 pm Dan 314-479-1130 9/11 SB - per Dan, ok to send tech. advis"
type textarea "x"
type textarea "10 am - 10 pm Dan 314-479-1130 9/11 SB - per Dan, ok to send tech. advise"
type textarea "x"
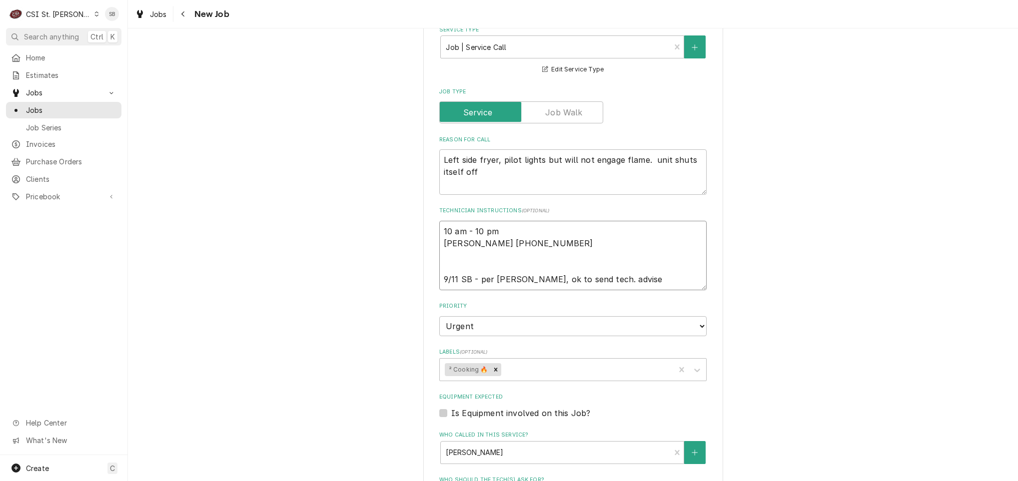
type textarea "10 am - 10 pm Dan 314-479-1130 9/11 SB - per Dan, ok to send tech. advised"
type textarea "x"
type textarea "10 am - 10 pm Dan 314-479-1130 9/11 SB - per Dan, ok to send tech. advised"
type textarea "x"
type textarea "10 am - 10 pm Dan 314-479-1130 9/11 SB - per Dan, ok to send tech. advised"
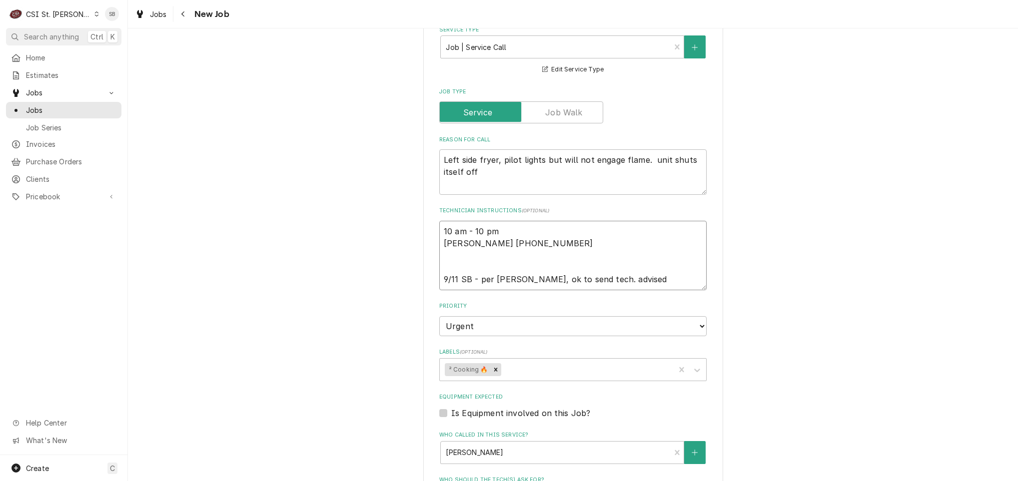
type textarea "x"
type textarea "10 am - 10 pm Dan 314-479-1130 9/11 SB - per Dan, ok to send tech. advised"
type textarea "x"
type textarea "10 am - 10 pm Dan 314-479-1130 9/11 SB - per Dan, ok to send tech. advised A"
type textarea "x"
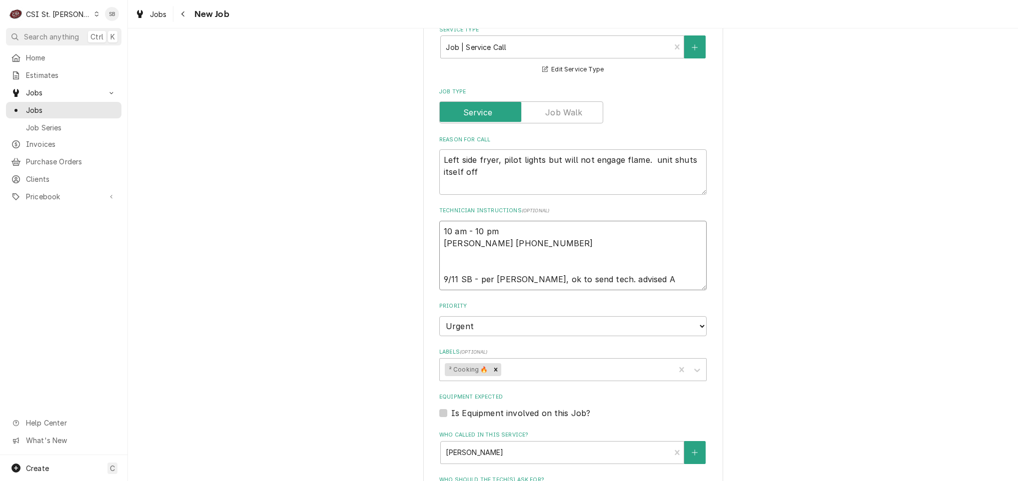
type textarea "10 am - 10 pm Dan 314-479-1130 9/11 SB - per Dan, ok to send tech. advised AW"
type textarea "x"
type textarea "10 am - 10 pm Dan 314-479-1130 9/11 SB - per Dan, ok to send tech. advised AW"
type textarea "x"
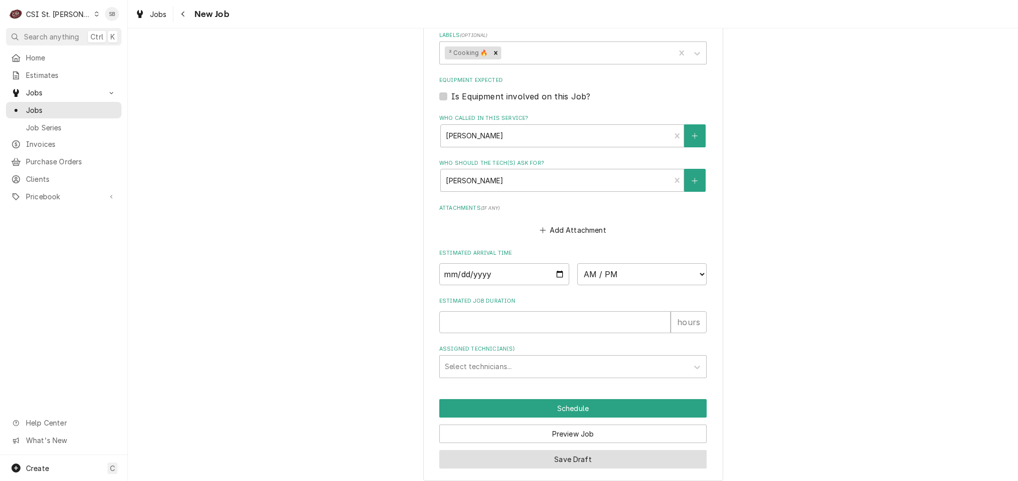
type textarea "10 am - 10 pm Dan 314-479-1130 9/11 SB - per Dan, ok to send tech. advised AW"
click at [600, 450] on button "Save Draft" at bounding box center [572, 459] width 267 height 18
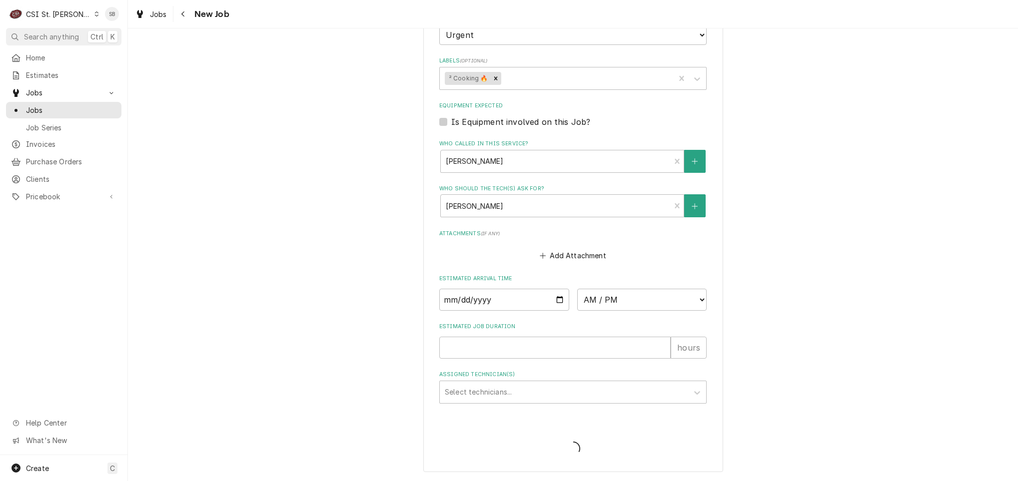
scroll to position [656, 0]
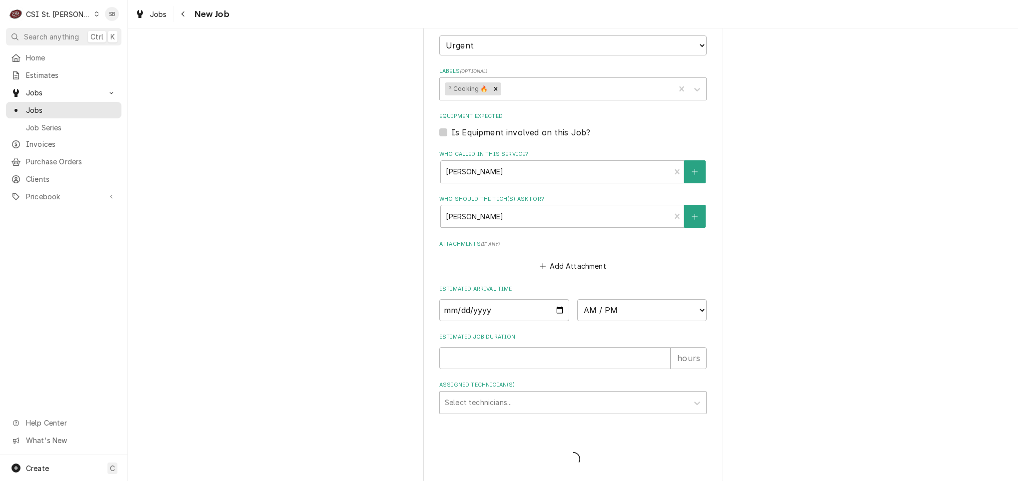
type textarea "x"
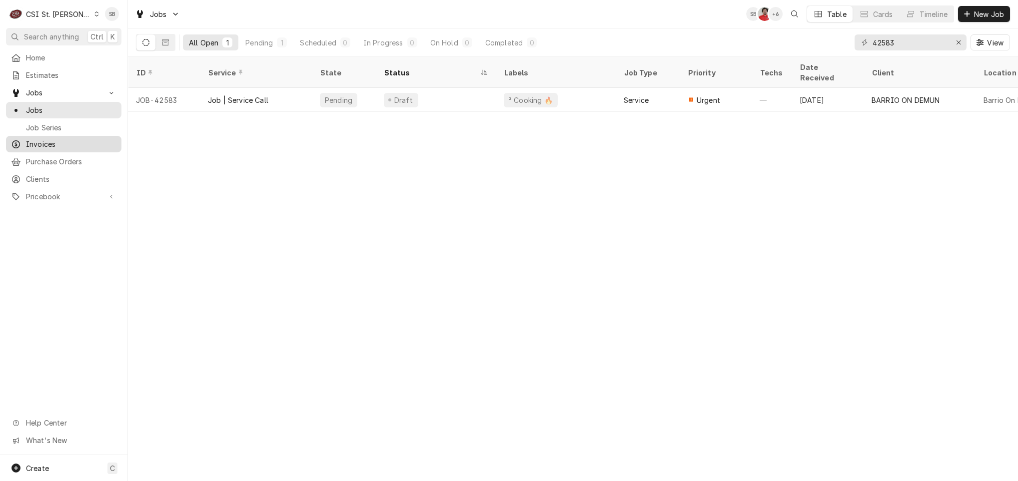
click at [54, 147] on link "Invoices" at bounding box center [63, 144] width 115 height 16
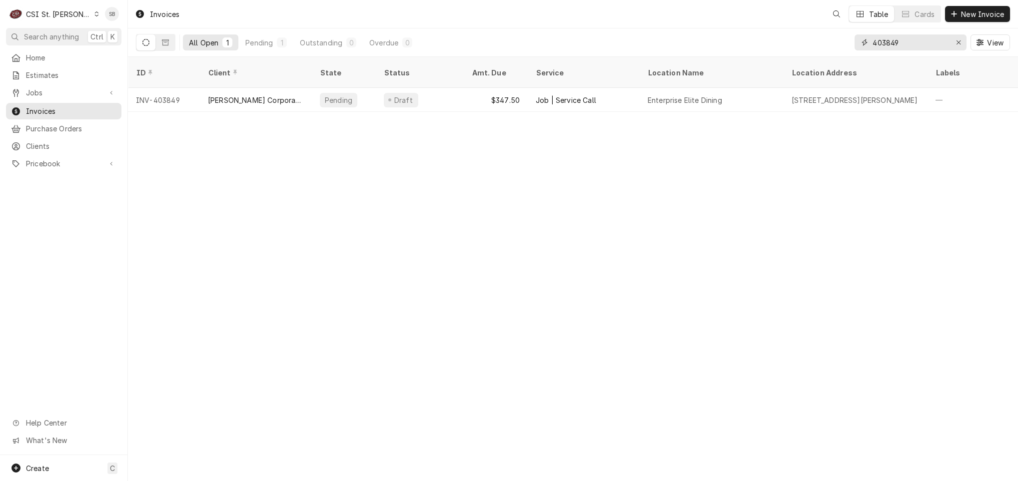
click at [894, 37] on input "403849" at bounding box center [910, 42] width 75 height 16
click at [892, 40] on input "403849" at bounding box center [910, 42] width 75 height 16
paste input "380"
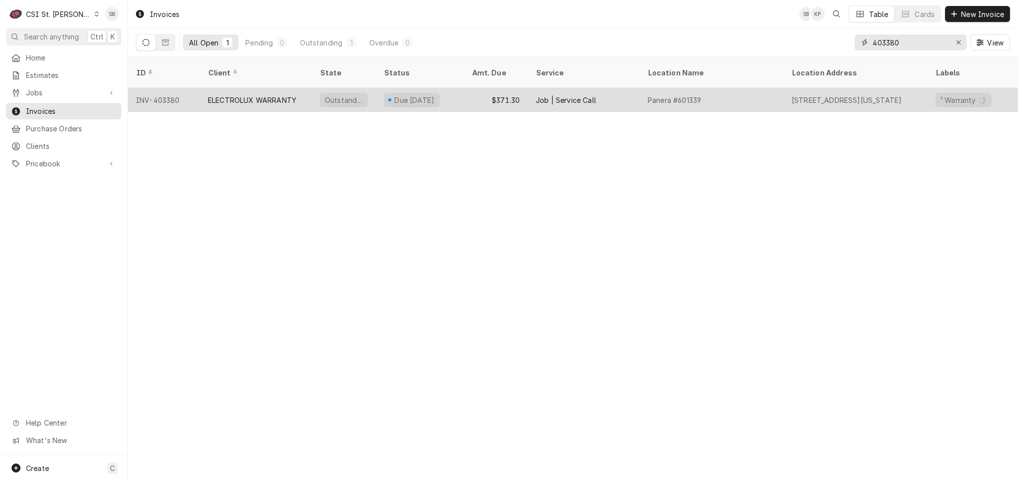
type input "403380"
click at [285, 95] on div "ELECTROLUX WARRANTY" at bounding box center [252, 100] width 88 height 10
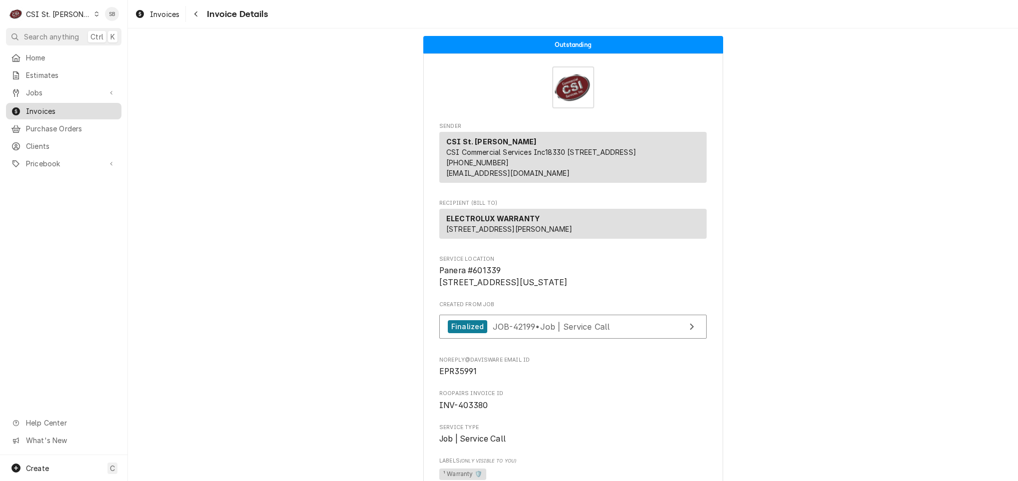
click at [69, 106] on span "Invoices" at bounding box center [71, 111] width 90 height 10
click at [165, 19] on div "Invoices" at bounding box center [157, 14] width 48 height 12
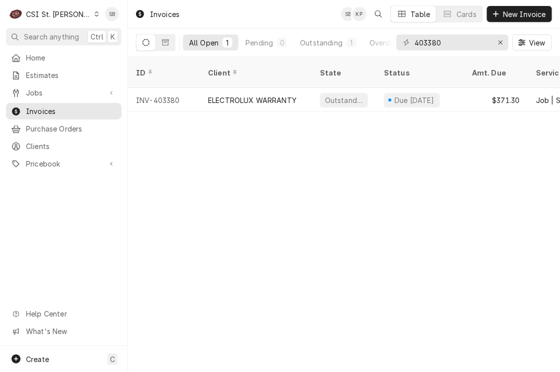
drag, startPoint x: 448, startPoint y: 320, endPoint x: 471, endPoint y: 329, distance: 24.7
click at [448, 320] on div "Invoices SB KP Table Cards New Invoice All Open 1 Pending 0 Outstanding 1 Overd…" at bounding box center [344, 186] width 432 height 372
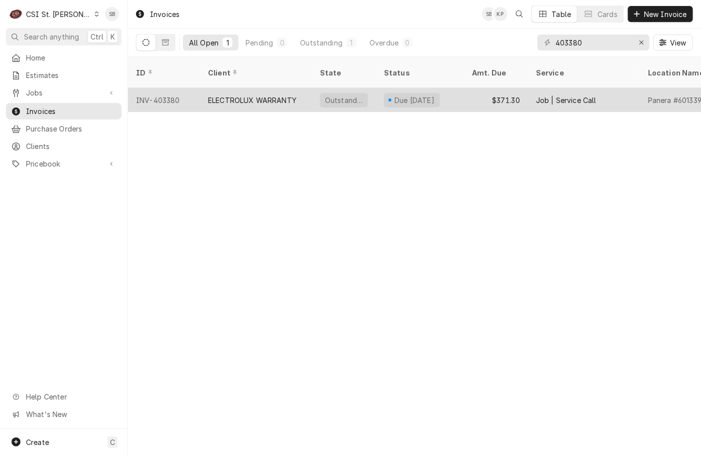
click at [276, 95] on div "ELECTROLUX WARRANTY" at bounding box center [252, 100] width 88 height 10
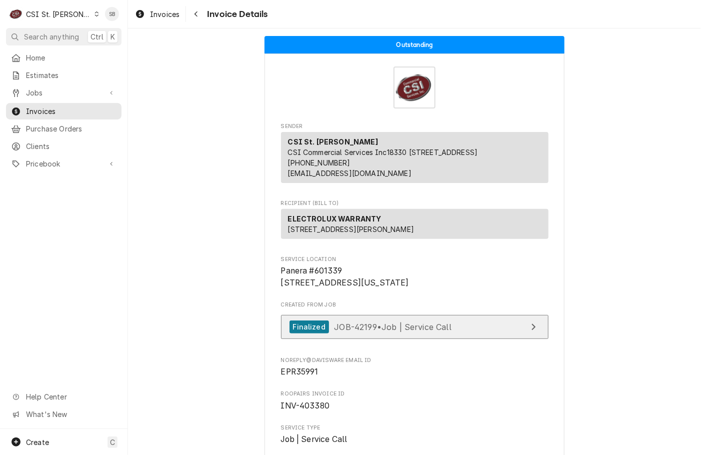
click at [427, 331] on span "JOB-42199 • Job | Service Call" at bounding box center [392, 326] width 117 height 10
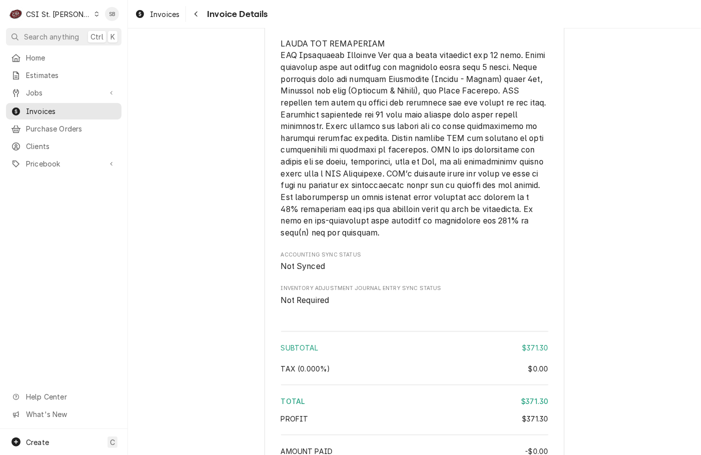
scroll to position [1791, 0]
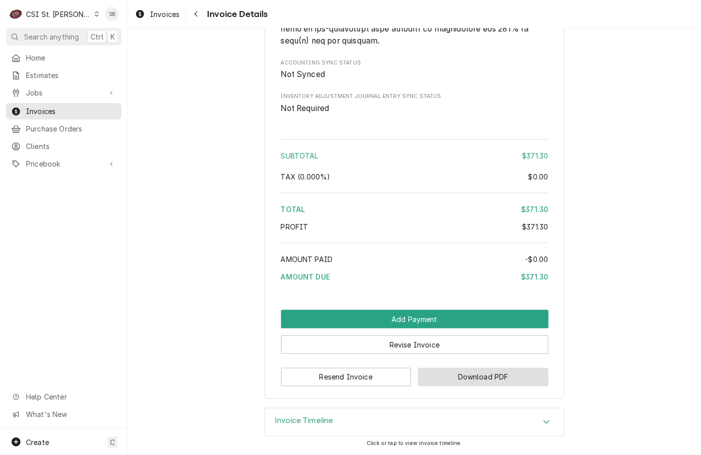
click at [463, 385] on button "Download PDF" at bounding box center [483, 377] width 130 height 18
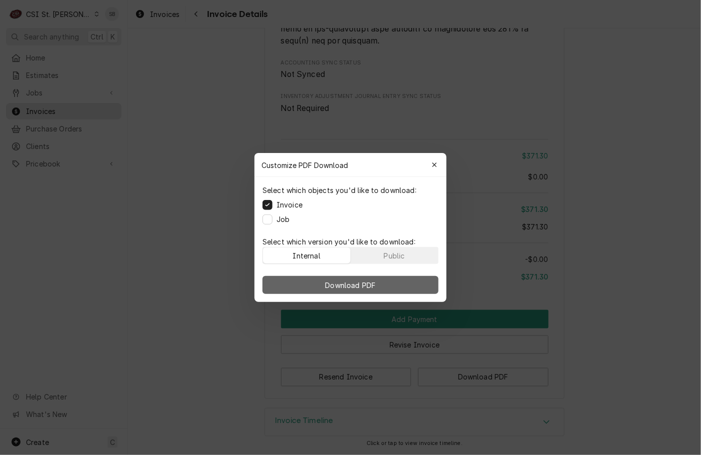
drag, startPoint x: 351, startPoint y: 287, endPoint x: 231, endPoint y: 91, distance: 229.4
click at [349, 288] on span "Download PDF" at bounding box center [350, 285] width 54 height 10
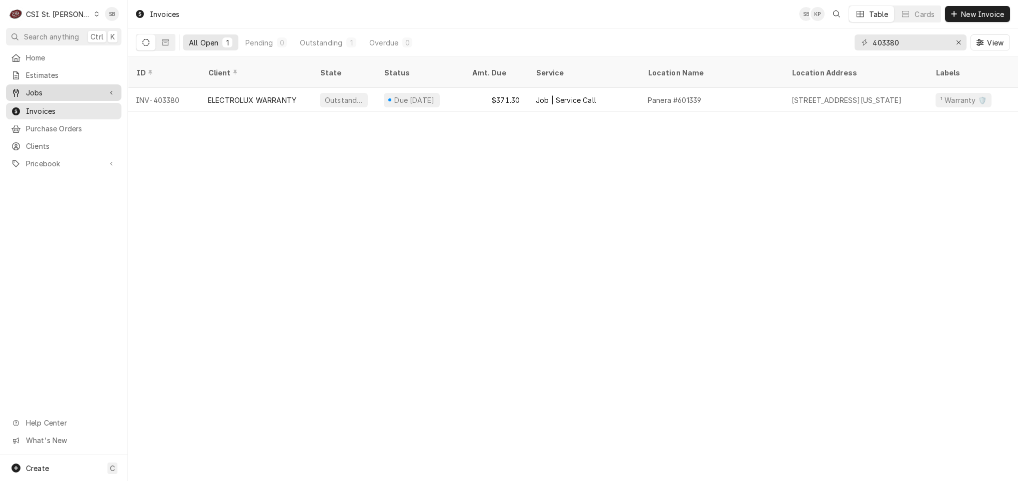
click at [68, 90] on span "Jobs" at bounding box center [63, 92] width 75 height 10
click at [67, 105] on span "Jobs" at bounding box center [71, 110] width 90 height 10
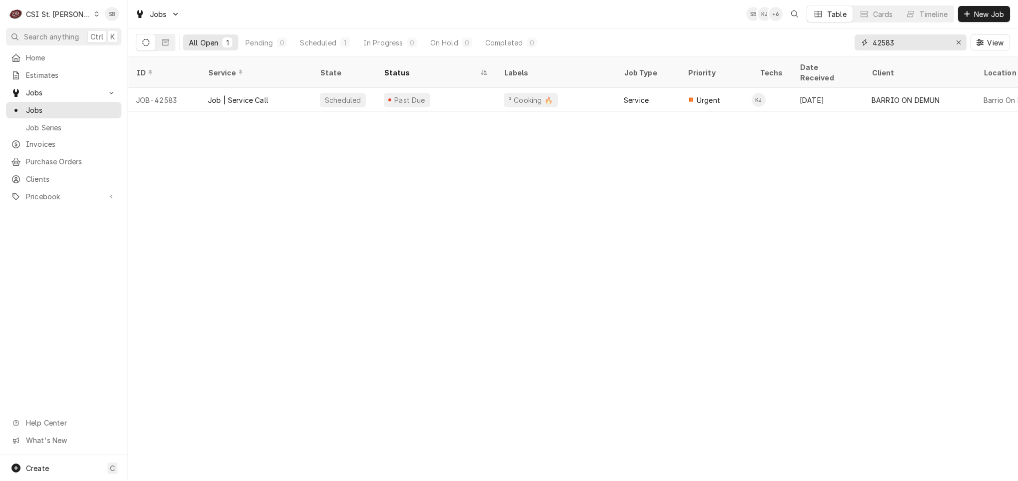
click at [876, 48] on input "42583" at bounding box center [910, 42] width 75 height 16
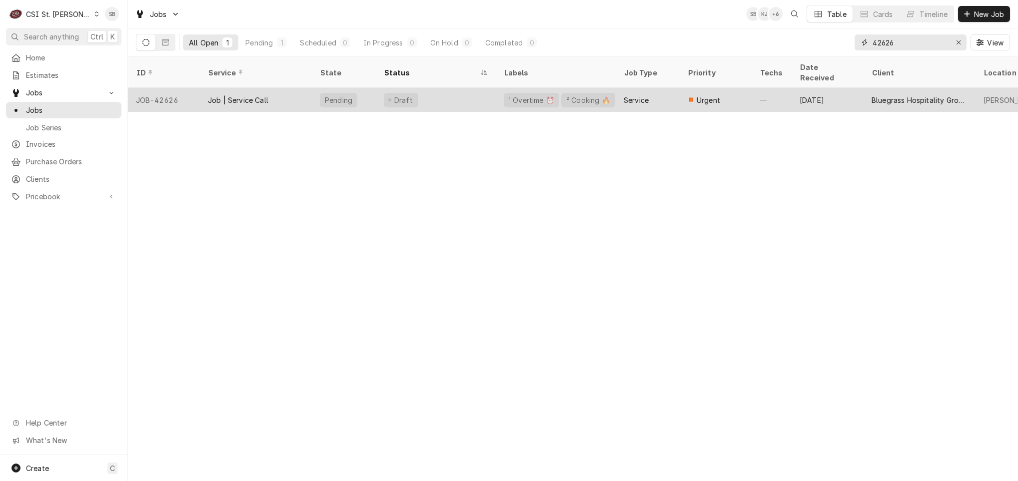
type input "42626"
click at [293, 88] on div "Job | Service Call" at bounding box center [256, 100] width 112 height 24
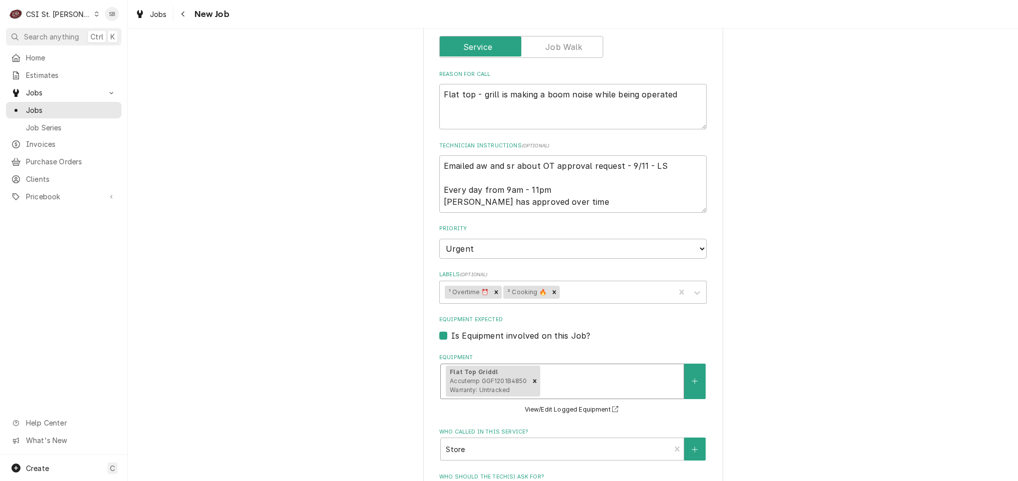
scroll to position [525, 0]
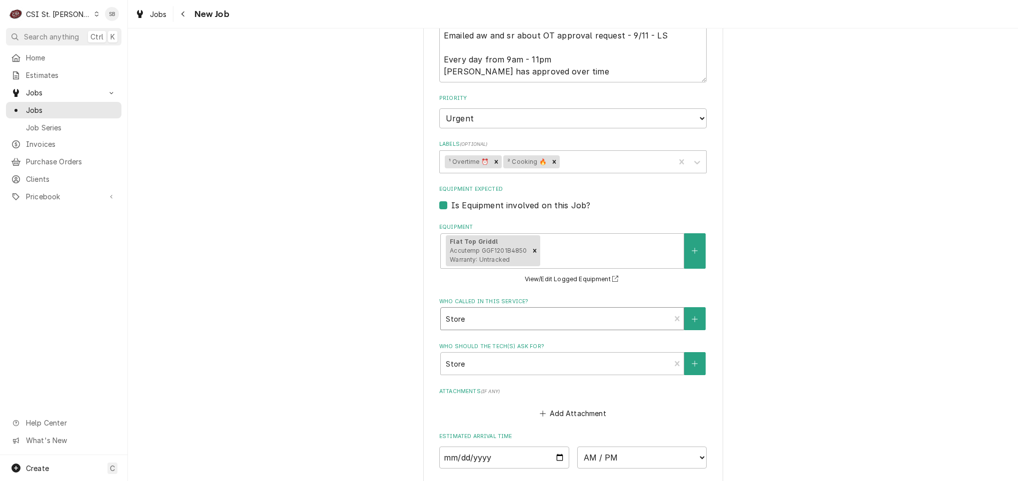
click at [535, 319] on div "Who called in this service?" at bounding box center [555, 319] width 219 height 18
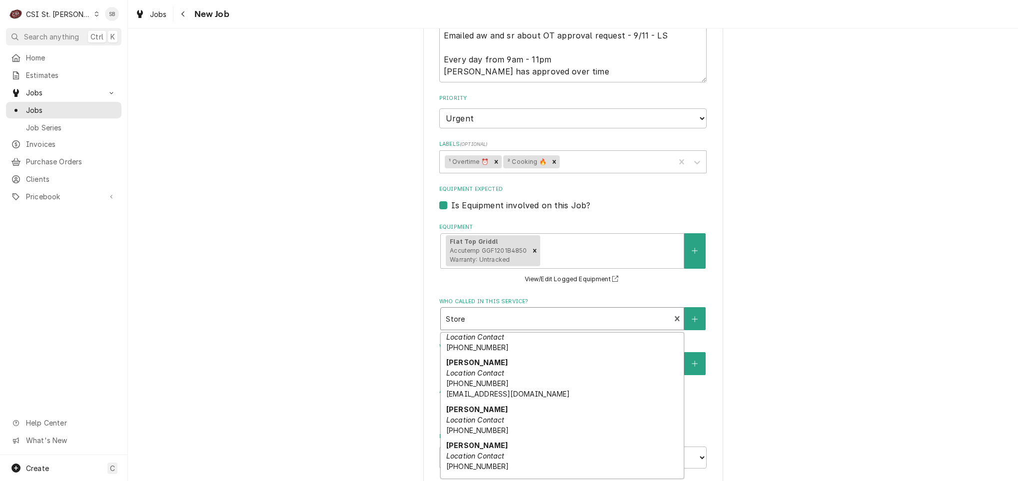
scroll to position [216, 0]
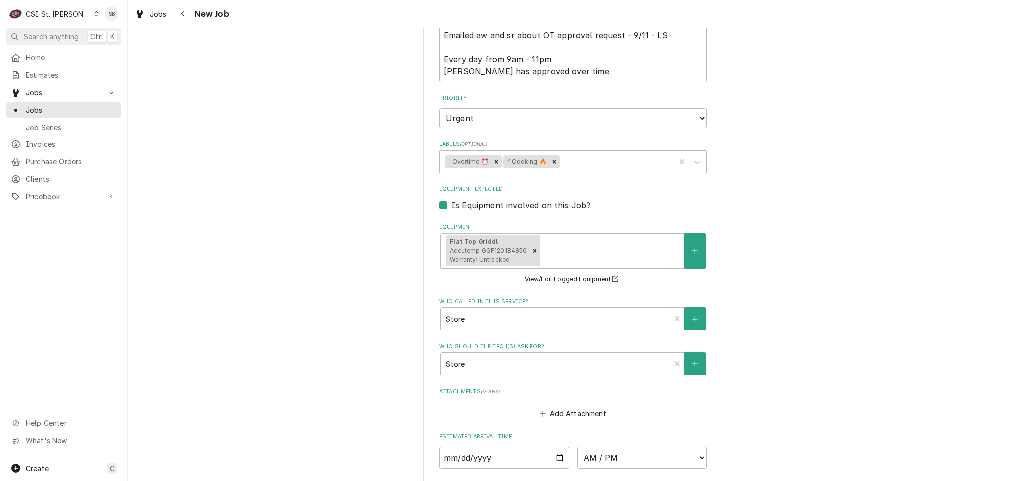
click at [855, 111] on div "Use the fields below to edit this job: Client Details Client Bluegrass Hospital…" at bounding box center [573, 93] width 890 height 1159
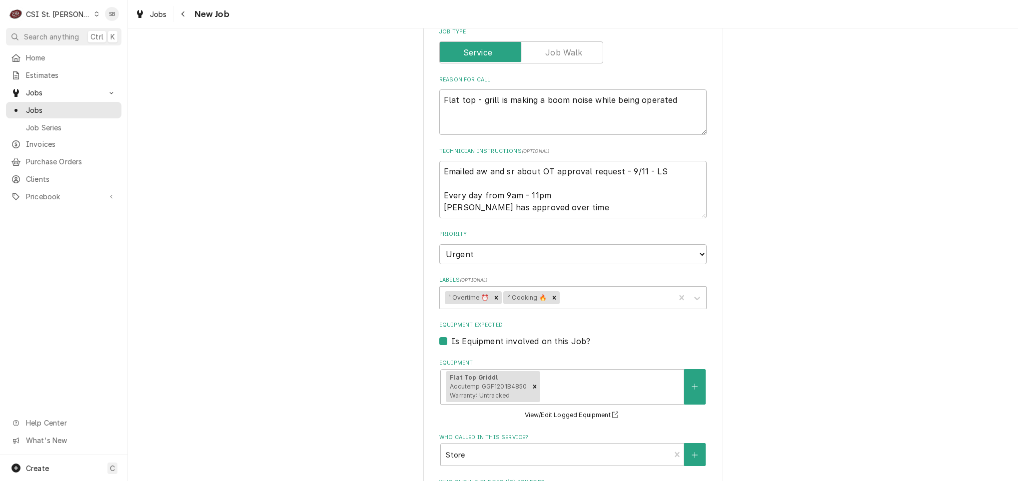
scroll to position [375, 0]
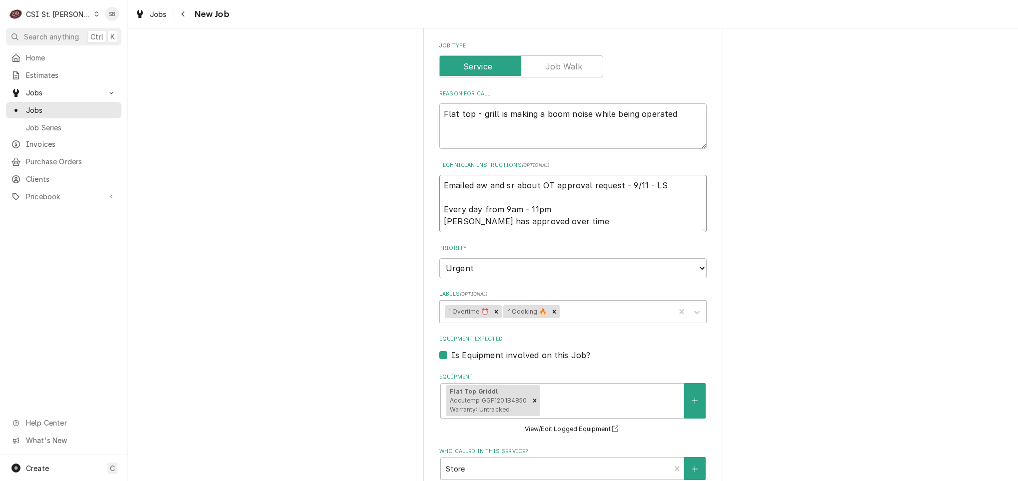
click at [625, 225] on textarea "Emailed aw and sr about OT approval request - 9/11 - LS Every day from 9am - 11…" at bounding box center [572, 203] width 267 height 57
type textarea "x"
type textarea "Emailed aw and sr about OT approval request - 9/11 - LS Every day from 9am - 11…"
type textarea "x"
type textarea "Emailed aw and sr about OT approval request - 9/11 - LS Every day from 9am - 11…"
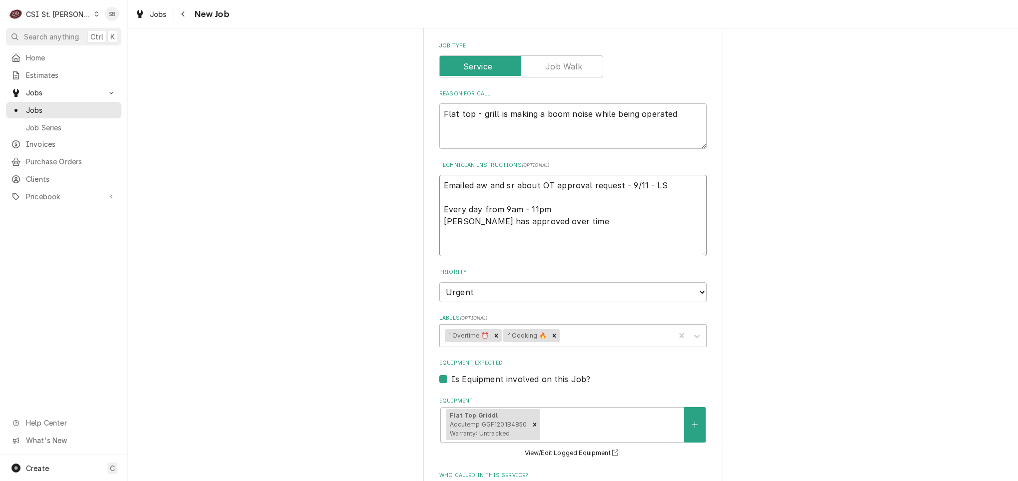
type textarea "x"
type textarea "Emailed aw and sr about OT approval request - 9/11 - LS Every day from 9am - 11…"
type textarea "x"
type textarea "Emailed aw and sr about OT approval request - 9/11 - LS Every day from 9am - 11…"
type textarea "x"
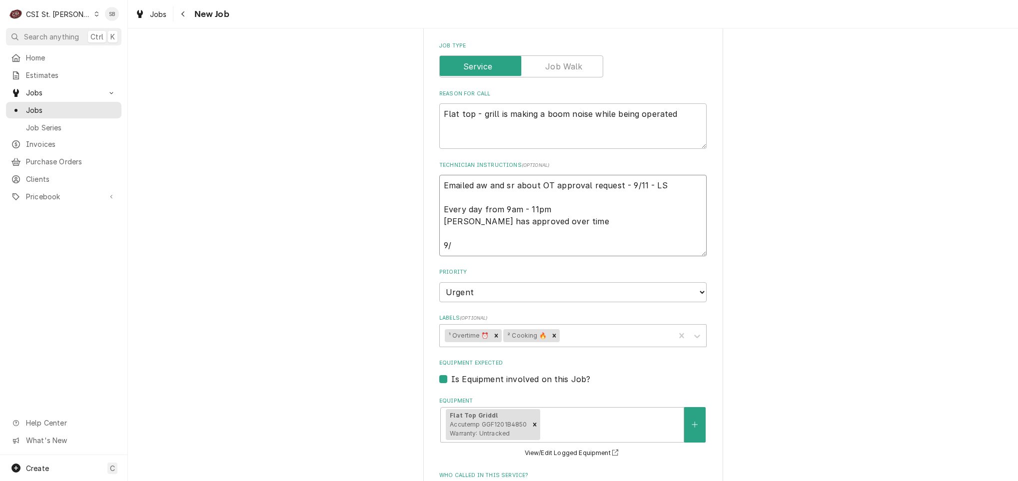
type textarea "Emailed aw and sr about OT approval request - 9/11 - LS Every day from 9am - 11…"
type textarea "x"
type textarea "Emailed aw and sr about OT approval request - 9/11 - LS Every day from 9am - 11…"
type textarea "x"
type textarea "Emailed aw and sr about OT approval request - 9/11 - LS Every day from 9am - 11…"
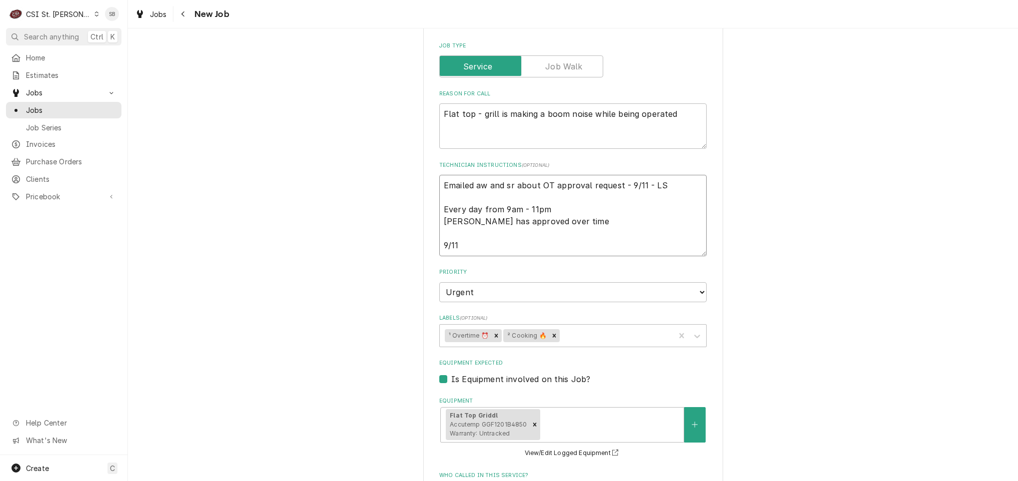
type textarea "x"
type textarea "Emailed aw and sr about OT approval request - 9/11 - LS Every day from 9am - 11…"
type textarea "x"
type textarea "Emailed aw and sr about OT approval request - 9/11 - LS Every day from 9am - 11…"
type textarea "x"
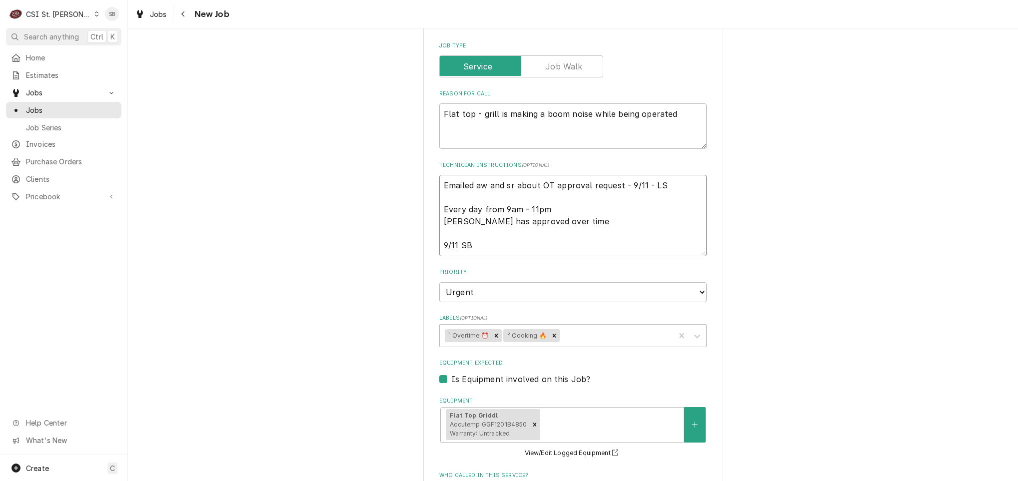
type textarea "Emailed aw and sr about OT approval request - 9/11 - LS Every day from 9am - 11…"
type textarea "x"
type textarea "Emailed aw and sr about OT approval request - 9/11 - LS Every day from 9am - 11…"
type textarea "x"
type textarea "Emailed aw and sr about OT approval request - 9/11 - LS Every day from 9am - 11…"
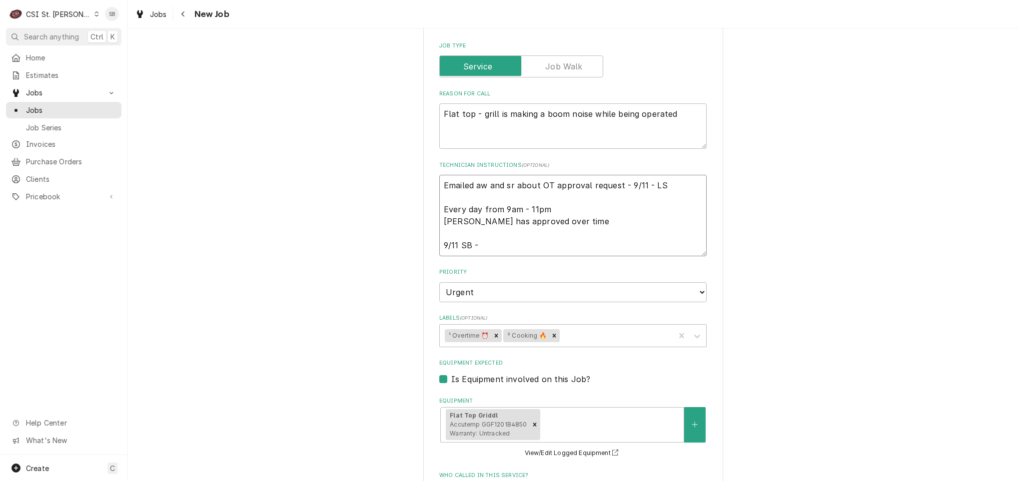
type textarea "x"
type textarea "Emailed aw and sr about OT approval request - 9/11 - LS Every day from 9am - 11…"
type textarea "x"
type textarea "Emailed aw and sr about OT approval request - 9/11 - LS Every day from 9am - 11…"
type textarea "x"
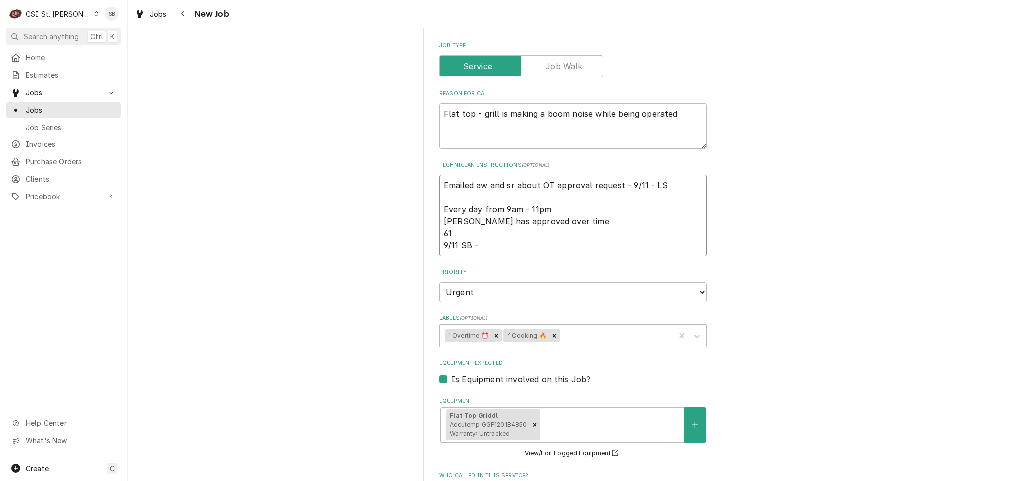
type textarea "Emailed aw and sr about OT approval request - 9/11 - LS Every day from 9am - 11…"
type textarea "x"
type textarea "Emailed aw and sr about OT approval request - 9/11 - LS Every day from 9am - 11…"
type textarea "x"
type textarea "Emailed aw and sr about OT approval request - 9/11 - LS Every day from 9am - 11…"
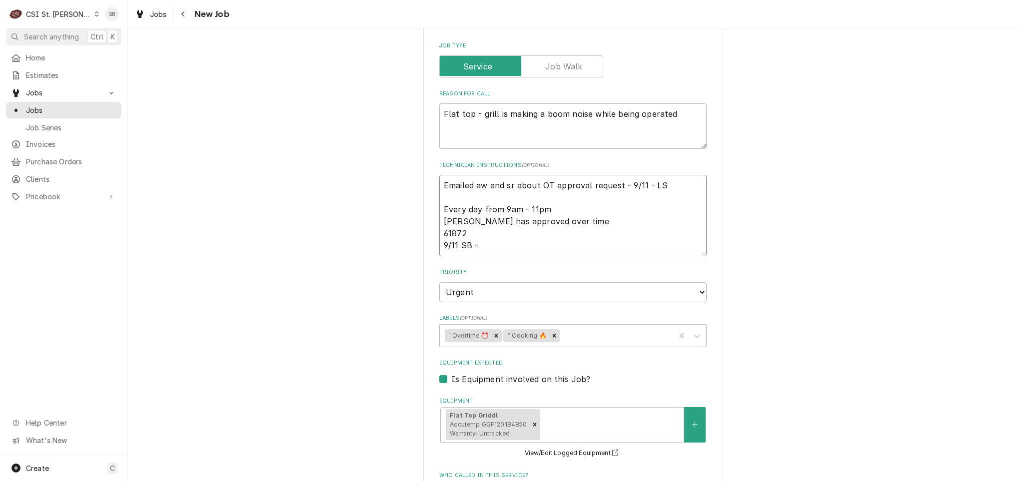
type textarea "x"
type textarea "Emailed aw and sr about OT approval request - 9/11 - LS Every day from 9am - 11…"
type textarea "x"
type textarea "Emailed aw and sr about OT approval request - 9/11 - LS Every day from 9am - 11…"
type textarea "x"
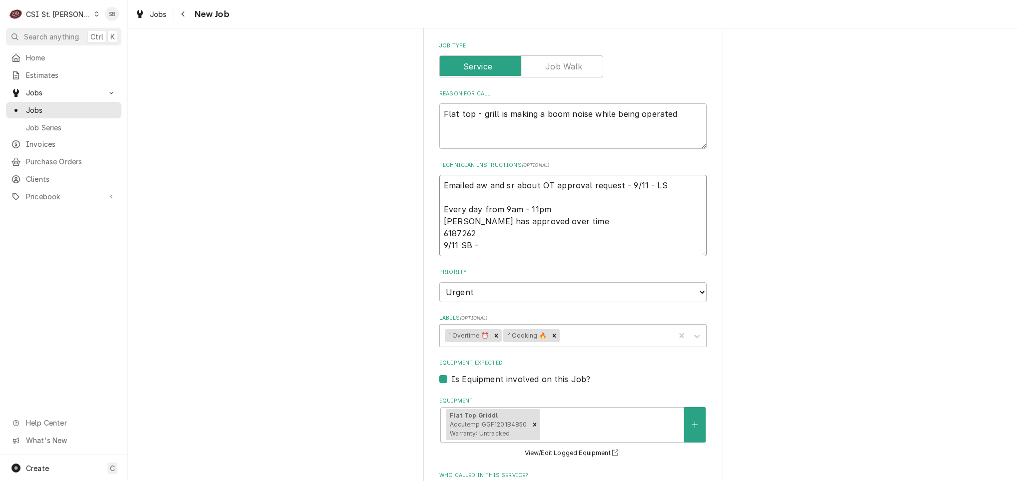
type textarea "Emailed aw and sr about OT approval request - 9/11 - LS Every day from 9am - 11…"
type textarea "x"
type textarea "Emailed aw and sr about OT approval request - 9/11 - LS Every day from 9am - 11…"
type textarea "x"
type textarea "Emailed aw and sr about OT approval request - 9/11 - LS Every day from 9am - 11…"
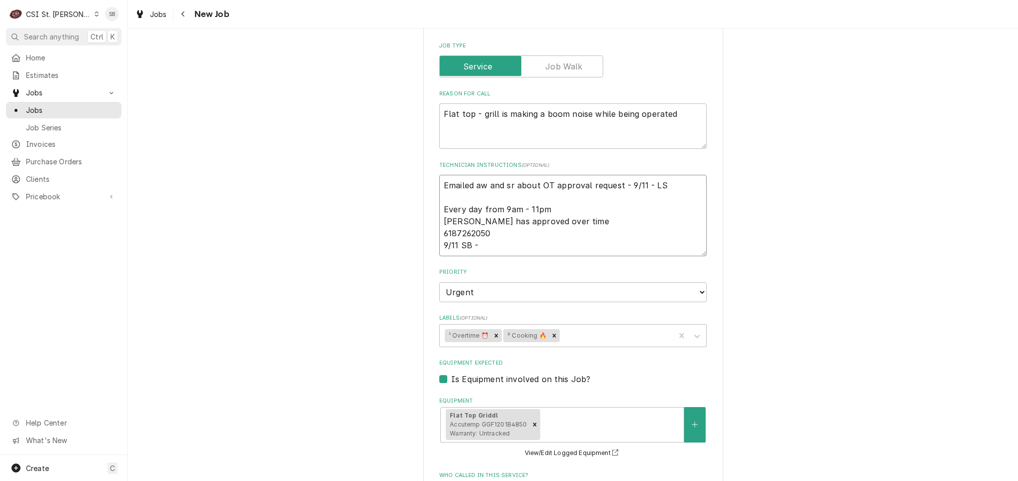
type textarea "x"
type textarea "Emailed aw and sr about OT approval request - 9/11 - LS Every day from 9am - 11…"
type textarea "x"
type textarea "Emailed aw and sr about OT approval request - 9/11 - LS Every day from 9am - 11…"
type textarea "x"
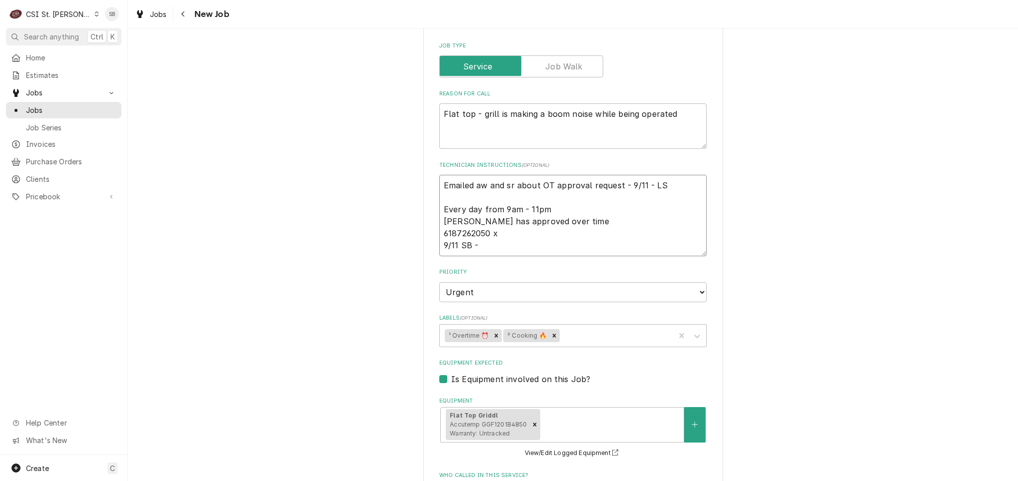
type textarea "Emailed aw and sr about OT approval request - 9/11 - LS Every day from 9am - 11…"
type textarea "x"
type textarea "Emailed aw and sr about OT approval request - 9/11 - LS Every day from 9am - 11…"
type textarea "x"
type textarea "Emailed aw and sr about OT approval request - 9/11 - LS Every day from 9am - 11…"
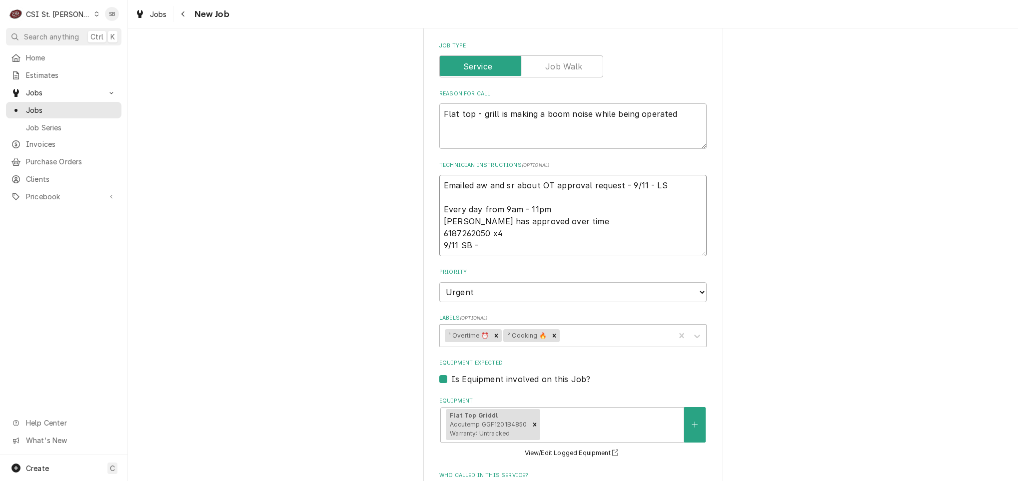
click at [623, 235] on textarea "Emailed aw and sr about OT approval request - 9/11 - LS Every day from 9am - 11…" at bounding box center [572, 215] width 267 height 81
type textarea "x"
type textarea "Emailed aw and sr about OT approval request - 9/11 - LS Every day from 9am - 11…"
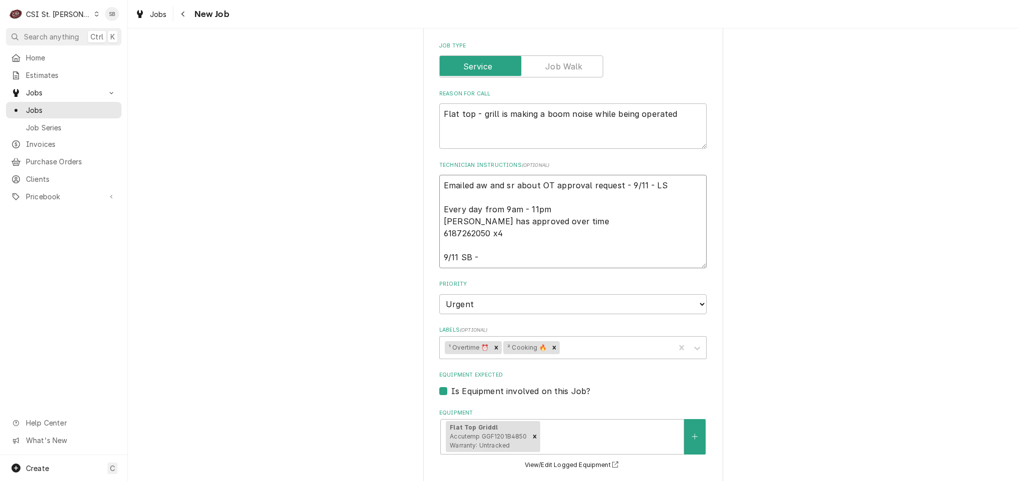
click at [442, 237] on textarea "Emailed aw and sr about OT approval request - 9/11 - LS Every day from 9am - 11…" at bounding box center [572, 221] width 267 height 93
click at [440, 237] on textarea "Emailed aw and sr about OT approval request - 9/11 - LS Every day from 9am - 11…" at bounding box center [572, 221] width 267 height 93
type textarea "x"
type textarea "Emailed aw and sr about OT approval request - 9/11 - LS Every day from 9am - 11…"
type textarea "x"
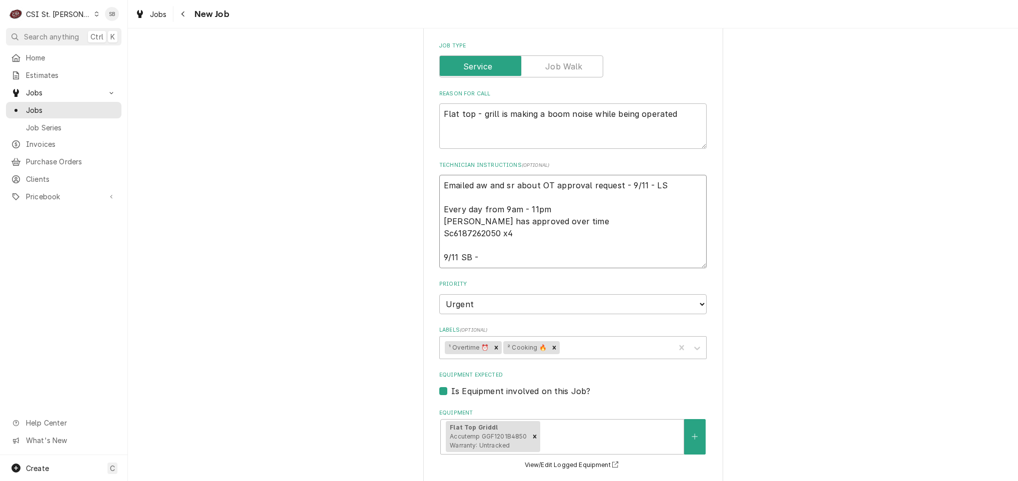
type textarea "Emailed aw and sr about OT approval request - 9/11 - LS Every day from 9am - 11…"
type textarea "x"
type textarea "Emailed aw and sr about OT approval request - 9/11 - LS Every day from 9am - 11…"
type textarea "x"
type textarea "Emailed aw and sr about OT approval request - 9/11 - LS Every day from 9am - 11…"
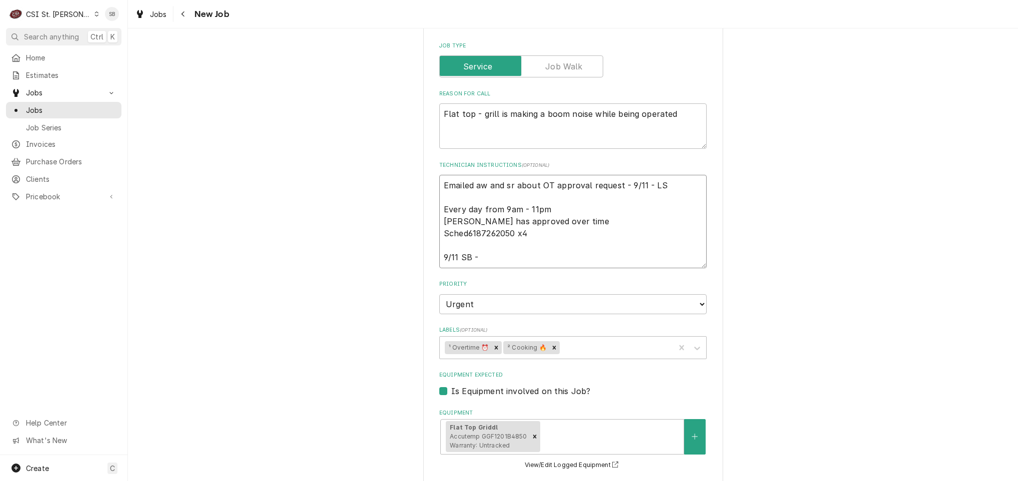
type textarea "x"
type textarea "Emailed aw and sr about OT approval request - 9/11 - LS Every day from 9am - 11…"
type textarea "x"
type textarea "Emailed aw and sr about OT approval request - 9/11 - LS Every day from 9am - 11…"
type textarea "x"
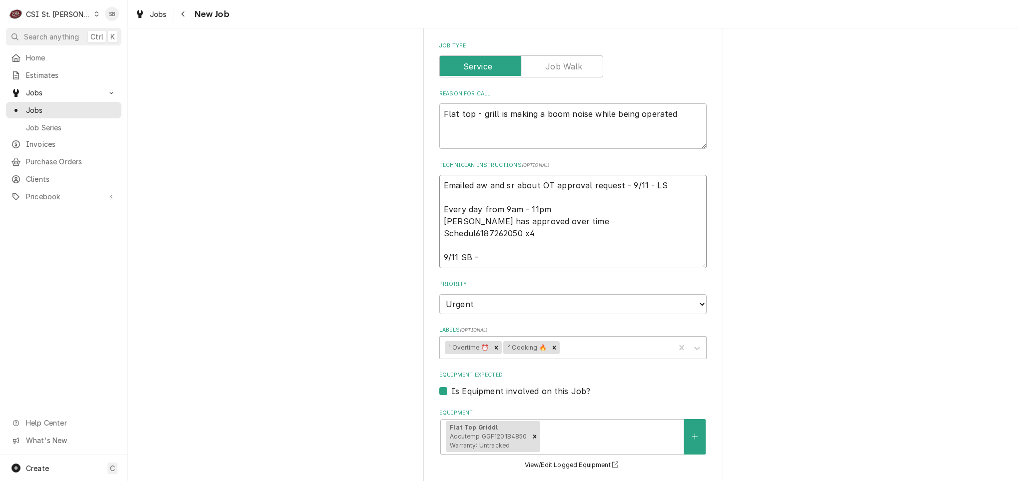
type textarea "Emailed aw and sr about OT approval request - 9/11 - LS Every day from 9am - 11…"
type textarea "x"
type textarea "Emailed aw and sr about OT approval request - 9/11 - LS Every day from 9am - 11…"
type textarea "x"
type textarea "Emailed aw and sr about OT approval request - 9/11 - LS Every day from 9am - 11…"
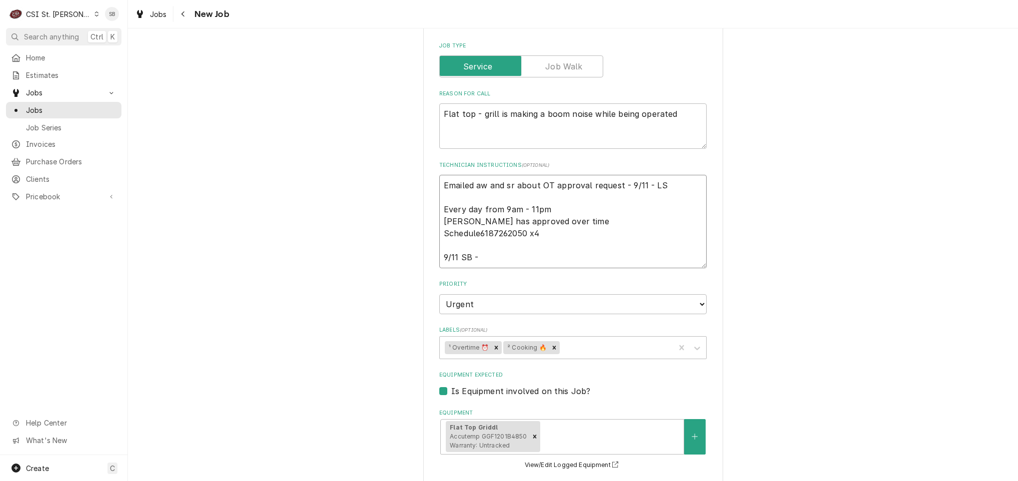
type textarea "x"
type textarea "Emailed aw and sr about OT approval request - 9/11 - LS Every day from 9am - 11…"
type textarea "x"
type textarea "Emailed aw and sr about OT approval request - 9/11 - LS Every day from 9am - 11…"
type textarea "x"
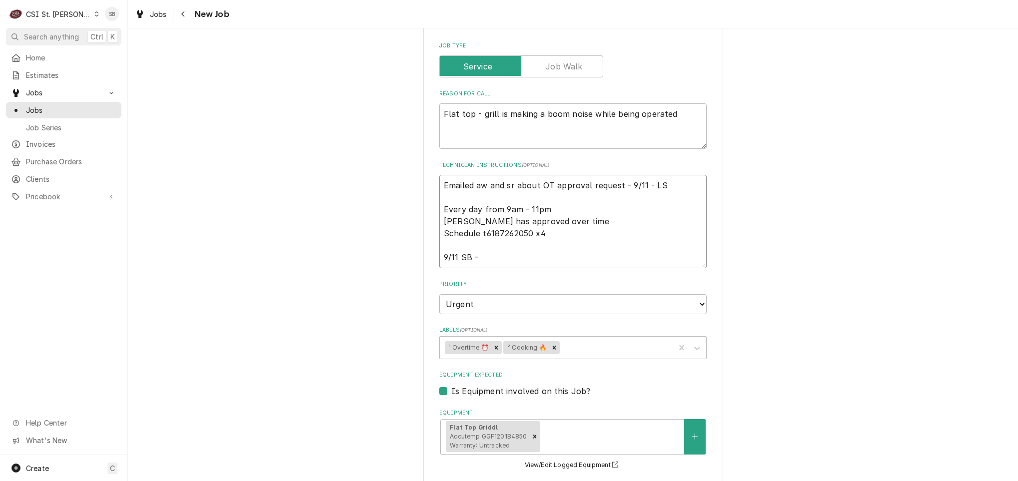
type textarea "Emailed aw and sr about OT approval request - 9/11 - LS Every day from 9am - 11…"
type textarea "x"
type textarea "Emailed aw and sr about OT approval request - 9/11 - LS Every day from 9am - 11…"
type textarea "x"
type textarea "Emailed aw and sr about OT approval request - 9/11 - LS Every day from 9am - 11…"
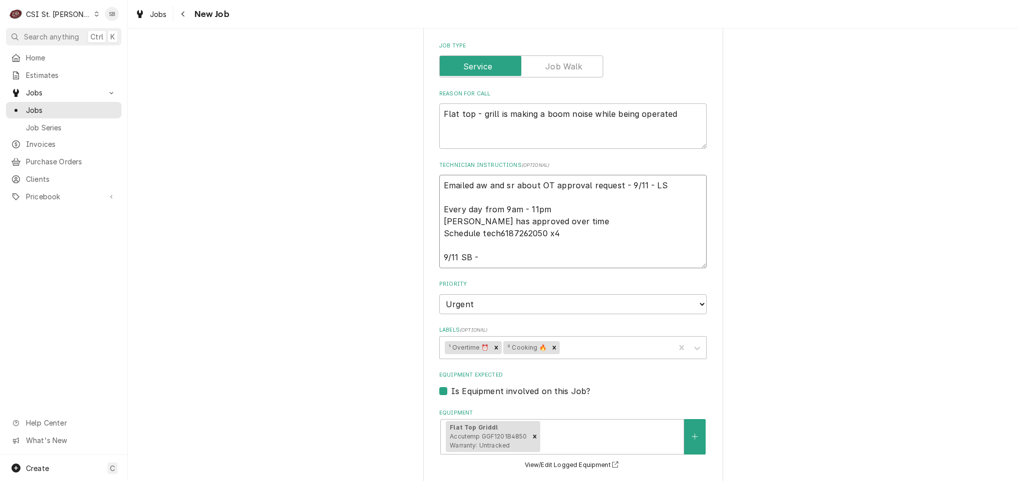
type textarea "x"
type textarea "Emailed aw and sr about OT approval request - 9/11 - LS Every day from 9am - 11…"
type textarea "x"
type textarea "Emailed aw and sr about OT approval request - 9/11 - LS Every day from 9am - 11…"
click at [531, 263] on textarea "Emailed aw and sr about OT approval request - 9/11 - LS Every day from 9am - 11…" at bounding box center [572, 221] width 267 height 93
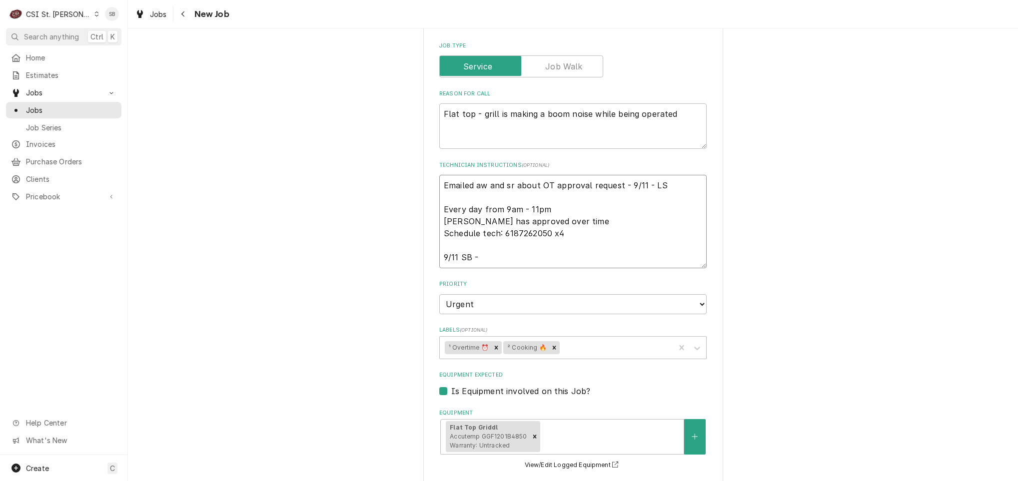
click at [514, 235] on textarea "Emailed aw and sr about OT approval request - 9/11 - LS Every day from 9am - 11…" at bounding box center [572, 221] width 267 height 93
type textarea "x"
type textarea "Emailed aw and sr about OT approval request - 9/11 - LS Every day from 9am - 11…"
type textarea "x"
type textarea "Emailed aw and sr about OT approval request - 9/11 - LS Every day from 9am - 11…"
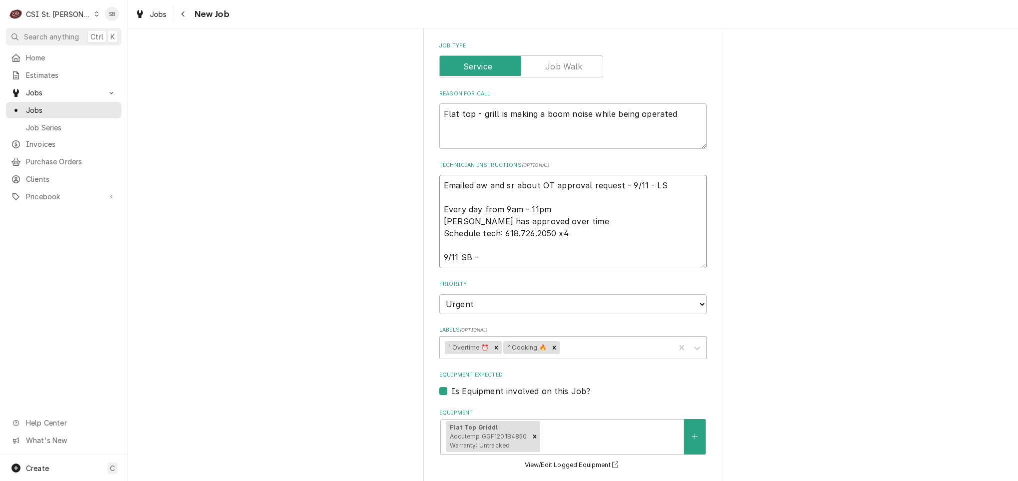
type textarea "x"
click at [528, 254] on textarea "Emailed aw and sr about OT approval request - 9/11 - LS Every day from 9am - 11…" at bounding box center [572, 221] width 267 height 93
type textarea "Emailed aw and sr about OT approval request - 9/11 - LS Every day from 9am - 11…"
click at [524, 264] on textarea "Emailed aw and sr about OT approval request - 9/11 - LS Every day from 9am - 11…" at bounding box center [572, 221] width 267 height 93
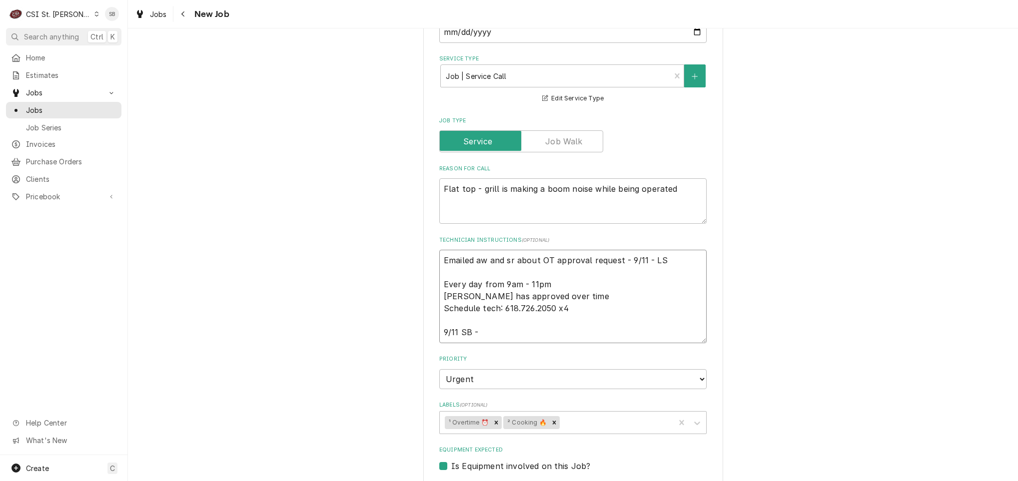
click at [507, 342] on textarea "Emailed aw and sr about OT approval request - 9/11 - LS Every day from 9am - 11…" at bounding box center [572, 296] width 267 height 93
type textarea "x"
type textarea "Emailed aw and sr about OT approval request - 9/11 - LS Every day from 9am - 11…"
type textarea "x"
type textarea "Emailed aw and sr about OT approval request - 9/11 - LS Every day from 9am - 11…"
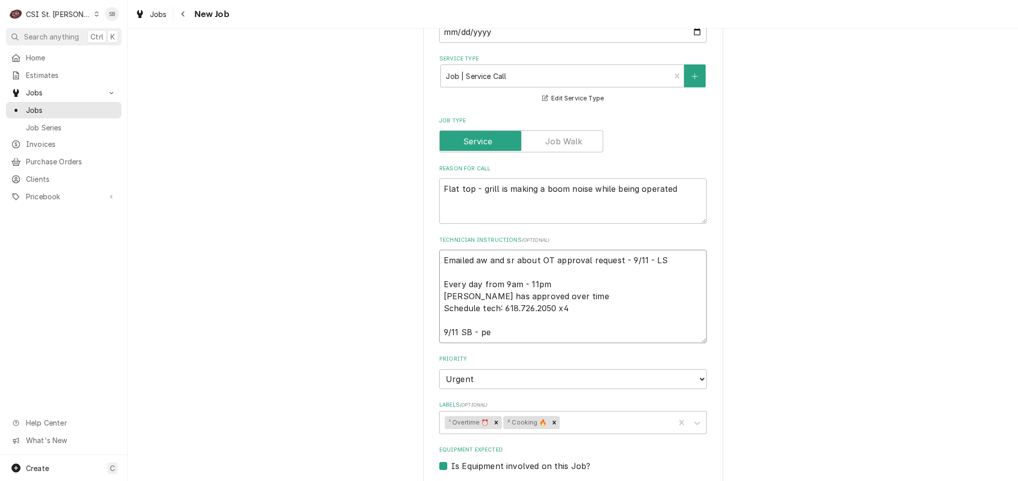
type textarea "x"
type textarea "Emailed aw and sr about OT approval request - 9/11 - LS Every day from 9am - 11…"
type textarea "x"
type textarea "Emailed aw and sr about OT approval request - 9/11 - LS Every day from 9am - 11…"
type textarea "x"
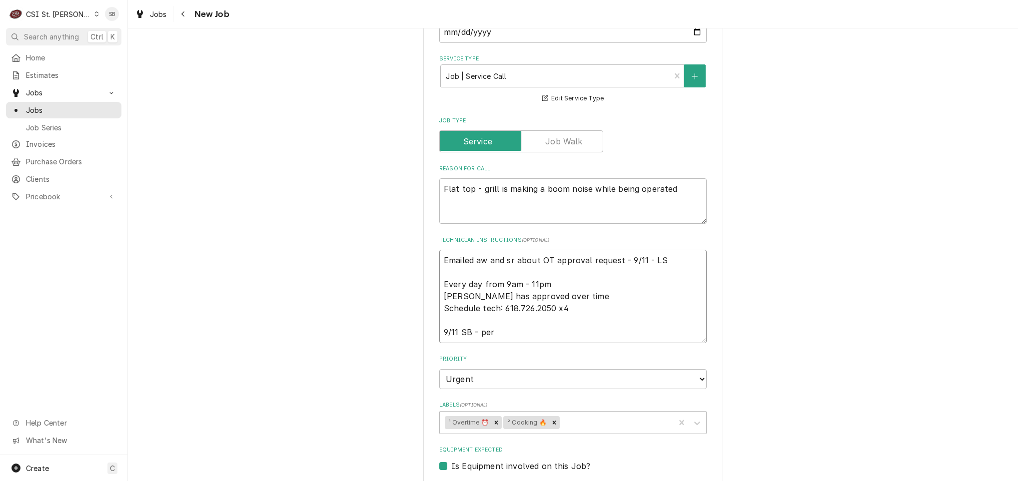
type textarea "Emailed aw and sr about OT approval request - 9/11 - LS Every day from 9am - 11…"
type textarea "x"
type textarea "Emailed aw and sr about OT approval request - 9/11 - LS Every day from 9am - 11…"
type textarea "x"
type textarea "Emailed aw and sr about OT approval request - 9/11 - LS Every day from 9am - 11…"
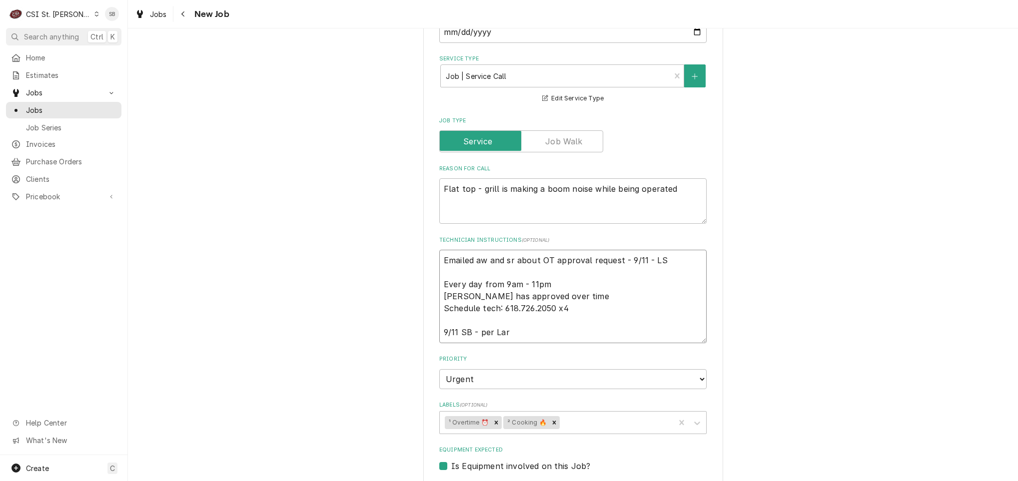
type textarea "x"
type textarea "Emailed aw and sr about OT approval request - 9/11 - LS Every day from 9am - 11…"
type textarea "x"
type textarea "Emailed aw and sr about OT approval request - 9/11 - LS Every day from 9am - 11…"
type textarea "x"
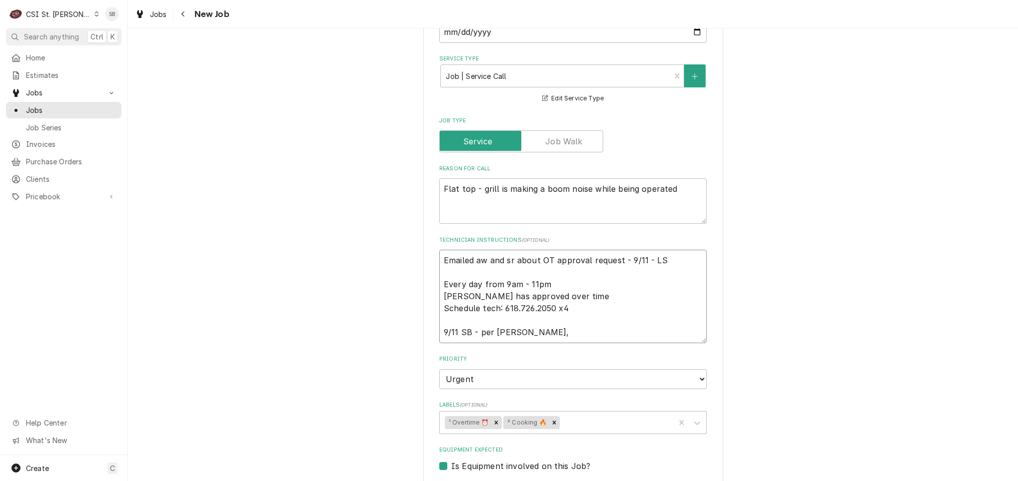
type textarea "Emailed aw and sr about OT approval request - 9/11 - LS Every day from 9am - 11…"
type textarea "x"
type textarea "Emailed aw and sr about OT approval request - 9/11 - LS Every day from 9am - 11…"
type textarea "x"
type textarea "Emailed aw and sr about OT approval request - 9/11 - LS Every day from 9am - 11…"
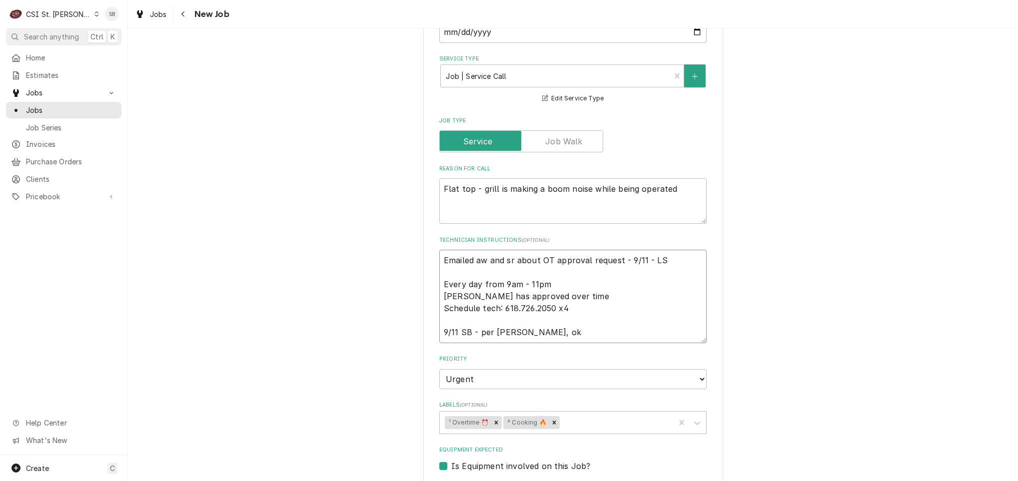
type textarea "x"
type textarea "Emailed aw and sr about OT approval request - 9/11 - LS Every day from 9am - 11…"
type textarea "x"
type textarea "Emailed aw and sr about OT approval request - 9/11 - LS Every day from 9am - 11…"
type textarea "x"
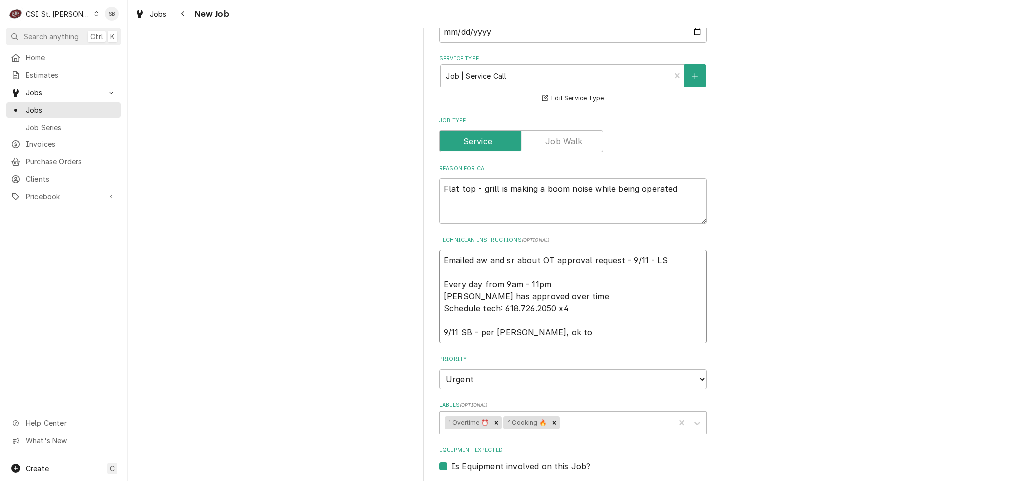
type textarea "Emailed aw and sr about OT approval request - 9/11 - LS Every day from 9am - 11…"
type textarea "x"
type textarea "Emailed aw and sr about OT approval request - 9/11 - LS Every day from 9am - 11…"
type textarea "x"
type textarea "Emailed aw and sr about OT approval request - 9/11 - LS Every day from 9am - 11…"
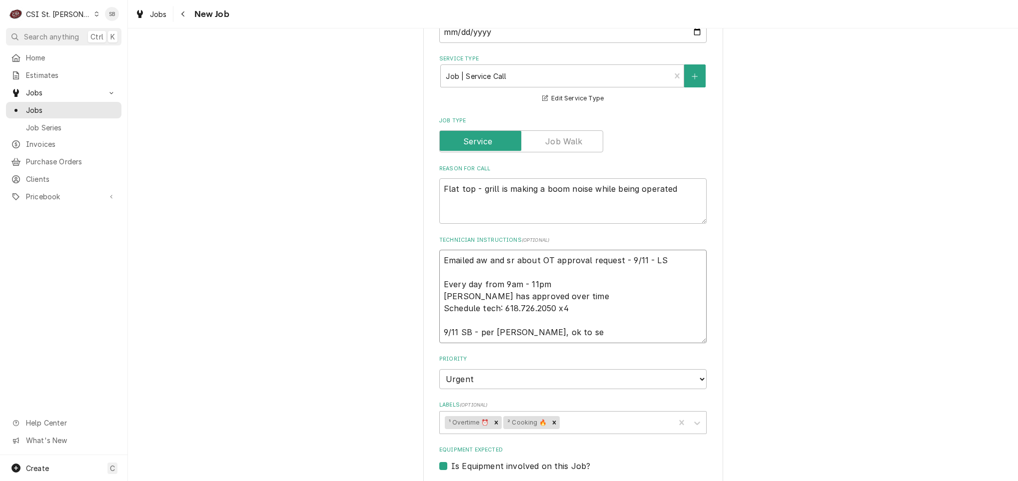
type textarea "x"
type textarea "Emailed aw and sr about OT approval request - 9/11 - LS Every day from 9am - 11…"
type textarea "x"
type textarea "Emailed aw and sr about OT approval request - 9/11 - LS Every day from 9am - 11…"
type textarea "x"
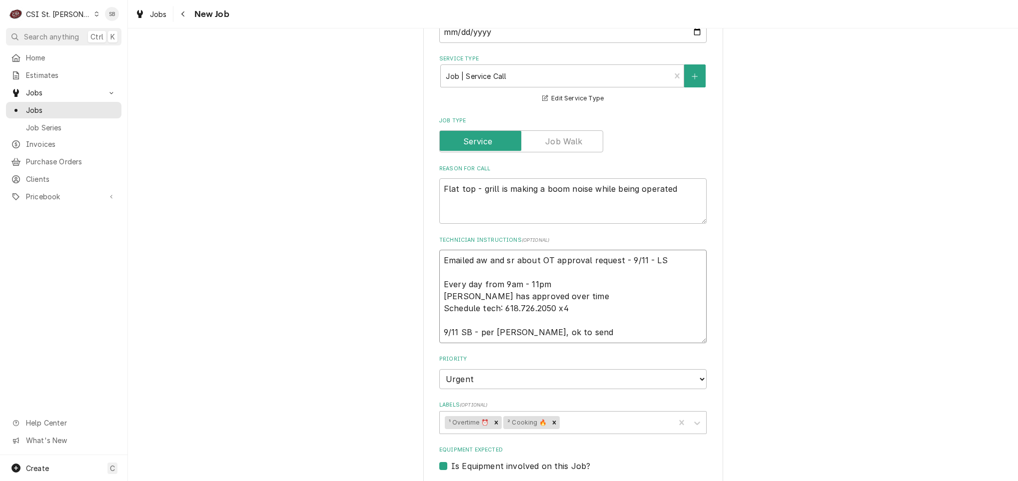
type textarea "Emailed aw and sr about OT approval request - 9/11 - LS Every day from 9am - 11…"
type textarea "x"
type textarea "Emailed aw and sr about OT approval request - 9/11 - LS Every day from 9am - 11…"
type textarea "x"
type textarea "Emailed aw and sr about OT approval request - 9/11 - LS Every day from 9am - 11…"
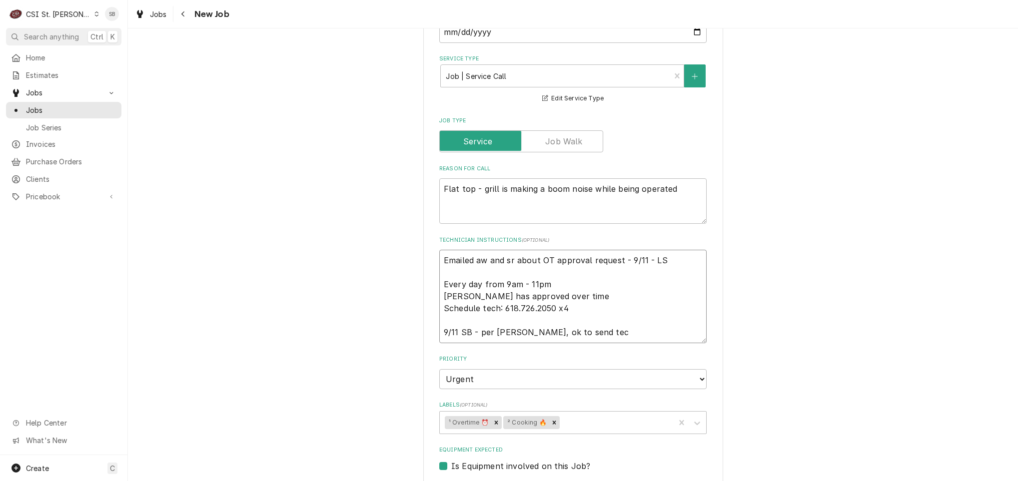
type textarea "x"
type textarea "Emailed aw and sr about OT approval request - 9/11 - LS Every day from 9am - 11…"
type textarea "x"
type textarea "Emailed aw and sr about OT approval request - 9/11 - LS Every day from 9am - 11…"
type textarea "x"
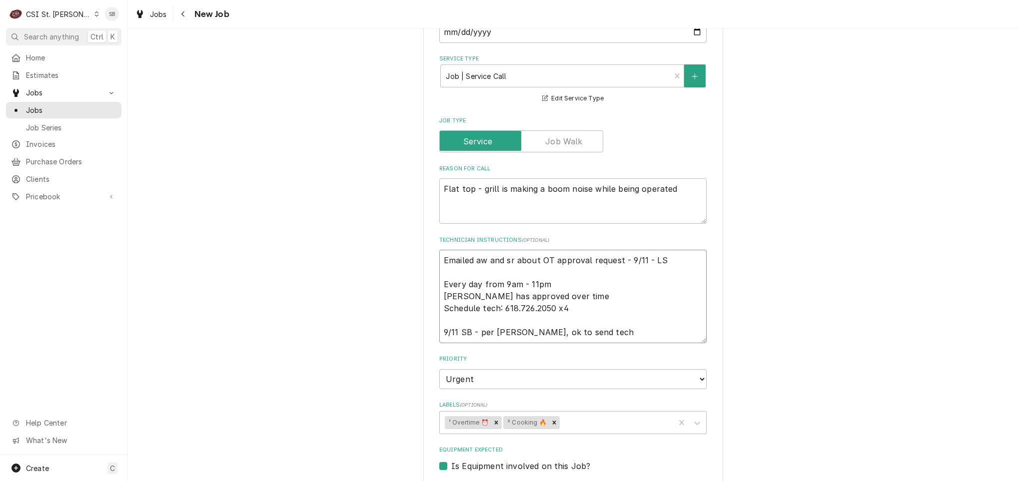
type textarea "Emailed aw and sr about OT approval request - 9/11 - LS Every day from 9am - 11…"
type textarea "x"
type textarea "Emailed aw and sr about OT approval request - 9/11 - LS Every day from 9am - 11…"
type textarea "x"
type textarea "Emailed aw and sr about OT approval request - 9/11 - LS Every day from 9am - 11…"
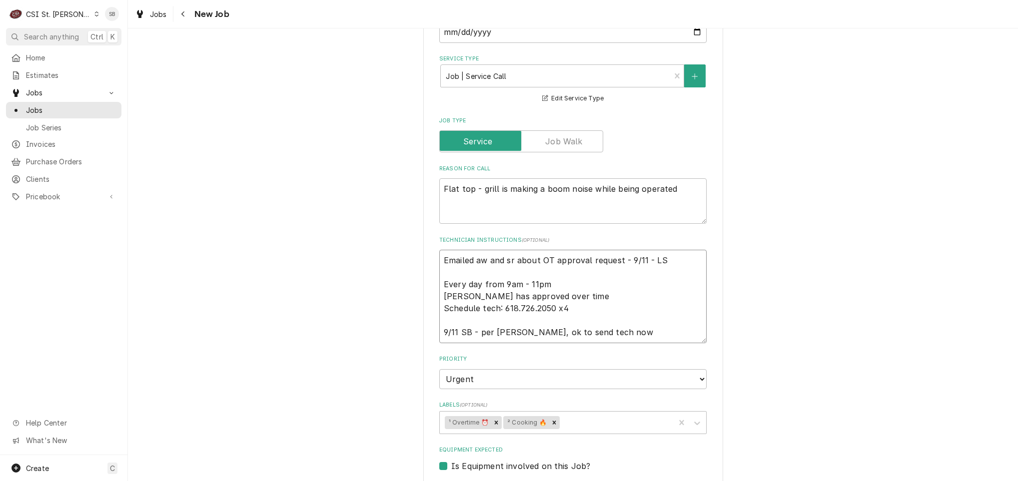
type textarea "x"
type textarea "Emailed aw and sr about OT approval request - 9/11 - LS Every day from 9am - 11…"
type textarea "x"
type textarea "Emailed aw and sr about OT approval request - 9/11 - LS Every day from 9am - 11…"
type textarea "x"
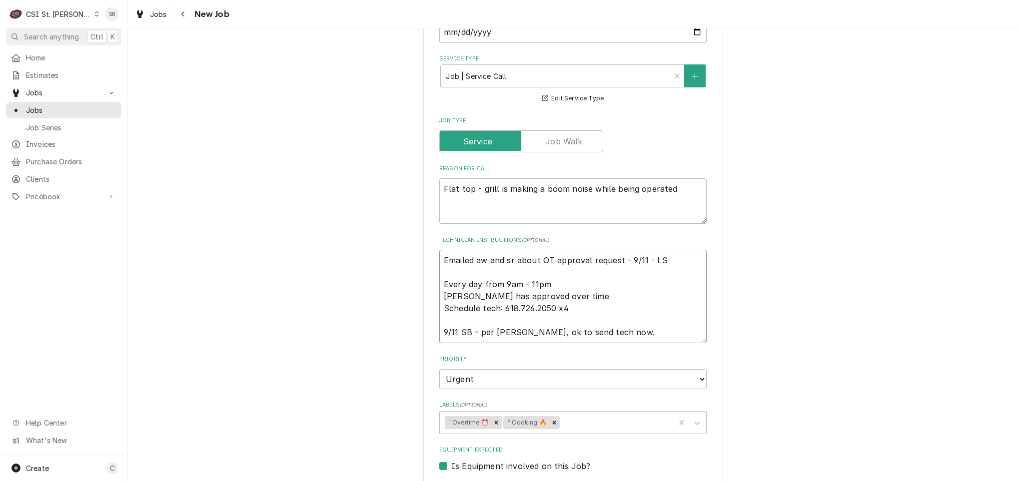
type textarea "Emailed aw and sr about OT approval request - 9/11 - LS Every day from 9am - 11…"
type textarea "x"
type textarea "Emailed aw and sr about OT approval request - 9/11 - LS Every day from 9am - 11…"
type textarea "x"
type textarea "Emailed aw and sr about OT approval request - 9/11 - LS Every day from 9am - 11…"
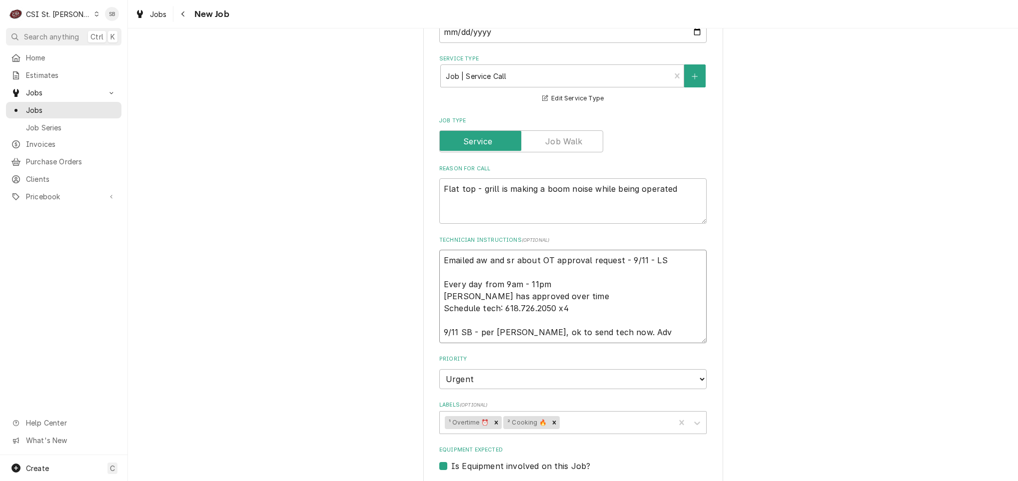
type textarea "x"
type textarea "Emailed aw and sr about OT approval request - 9/11 - LS Every day from 9am - 11…"
type textarea "x"
type textarea "Emailed aw and sr about OT approval request - 9/11 - LS Every day from 9am - 11…"
type textarea "x"
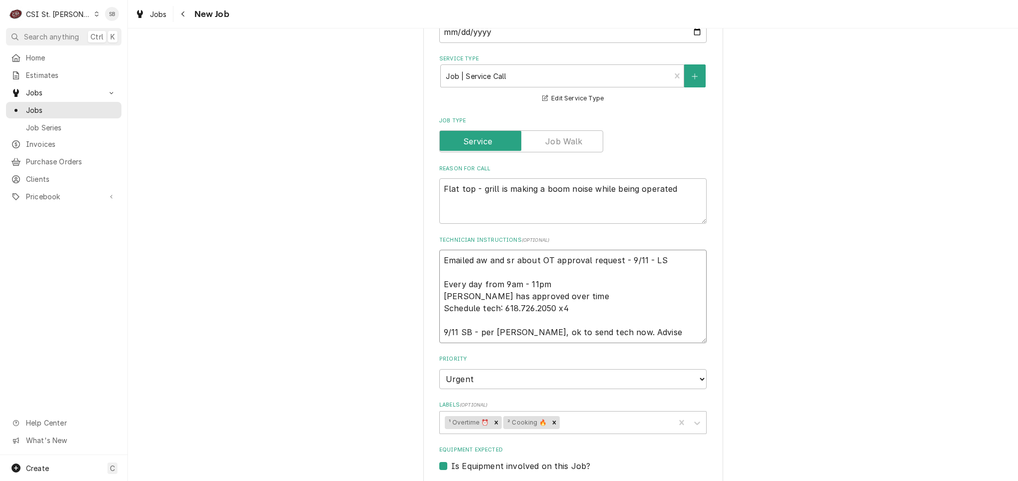
type textarea "Emailed aw and sr about OT approval request - 9/11 - LS Every day from 9am - 11…"
type textarea "x"
type textarea "Emailed aw and sr about OT approval request - 9/11 - LS Every day from 9am - 11…"
type textarea "x"
type textarea "Emailed aw and sr about OT approval request - 9/11 - LS Every day from 9am - 11…"
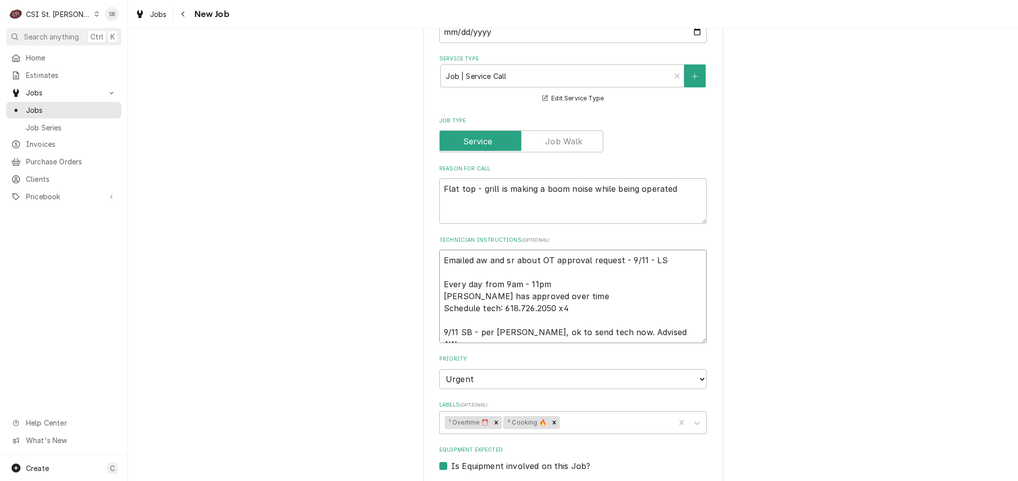
type textarea "x"
type textarea "Emailed aw and sr about OT approval request - 9/11 - LS Every day from 9am - 11…"
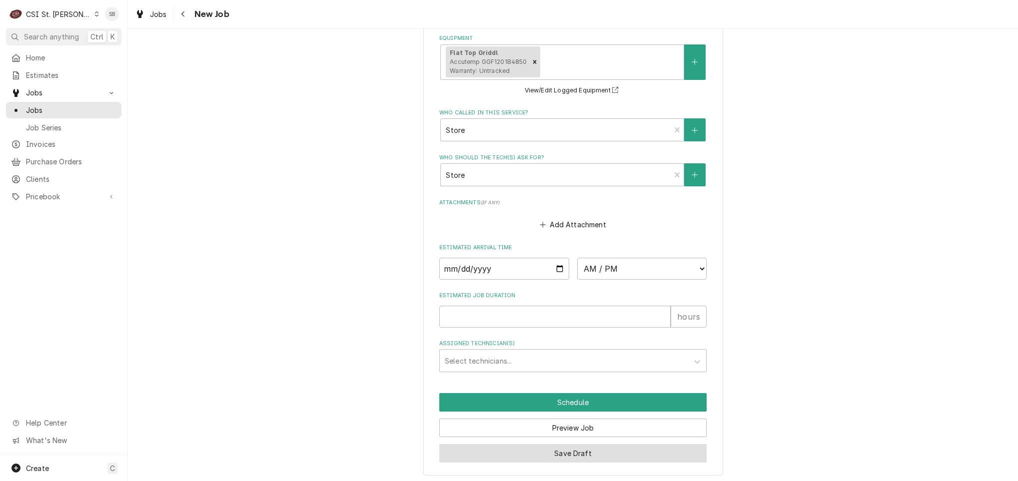
click at [554, 460] on button "Save Draft" at bounding box center [572, 453] width 267 height 18
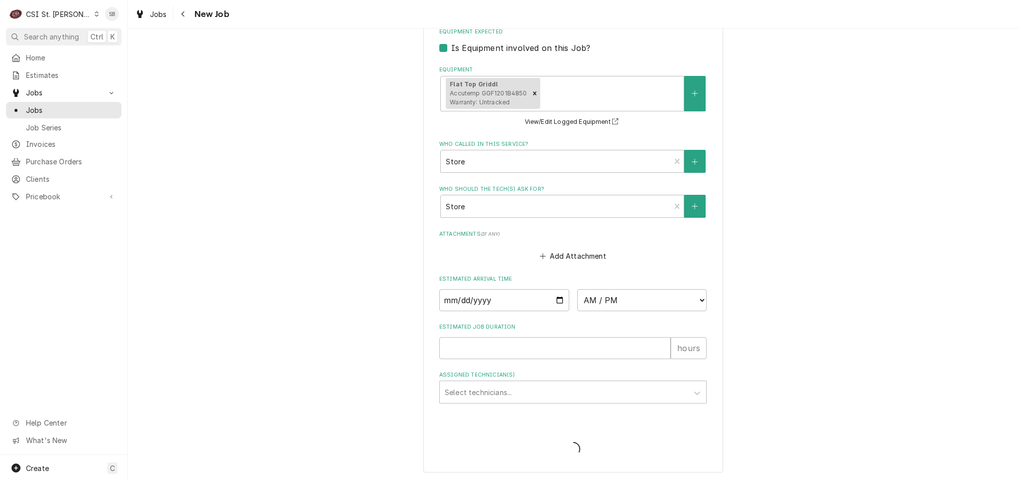
scroll to position [720, 0]
type textarea "x"
